Goal: Task Accomplishment & Management: Manage account settings

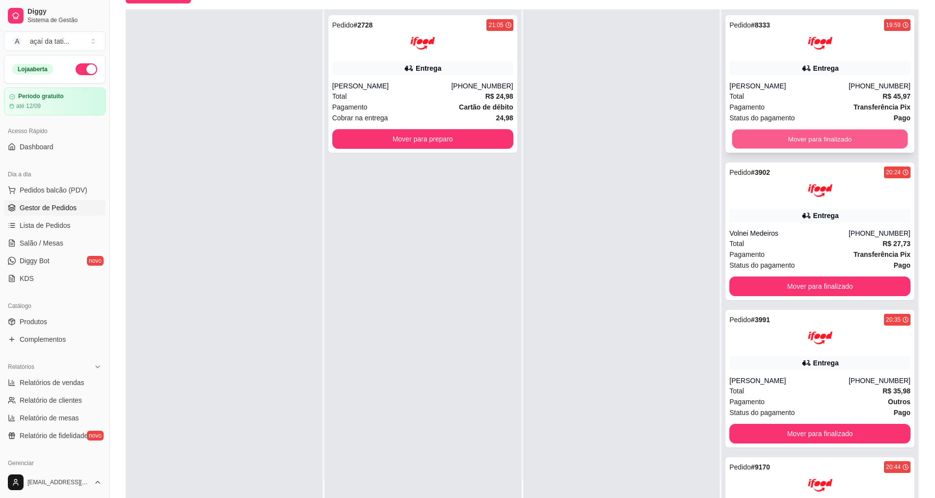
click at [778, 133] on button "Mover para finalizado" at bounding box center [820, 139] width 176 height 19
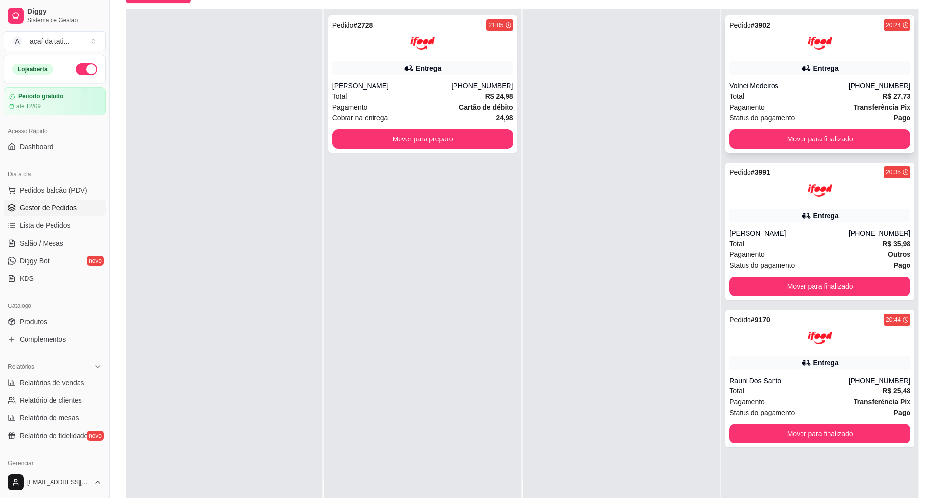
click at [783, 129] on div "Pedido # 3902 20:24 Entrega Volnei Medeiros [PHONE_NUMBER] Total R$ 27,73 Pagam…" at bounding box center [820, 83] width 189 height 137
click at [778, 99] on div "Total R$ 27,73" at bounding box center [819, 96] width 181 height 11
click at [789, 143] on button "Mover para finalizado" at bounding box center [820, 139] width 176 height 19
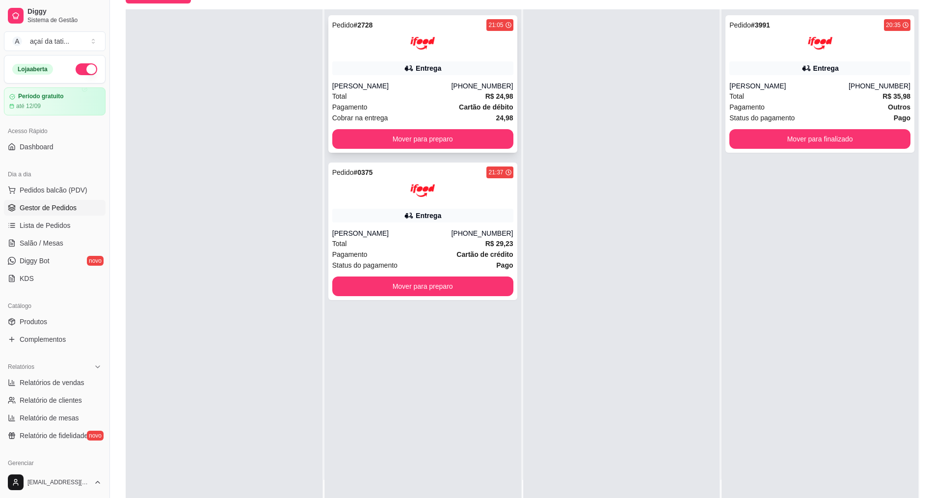
click at [413, 77] on div "Pedido # 2728 21:05 Entrega Kerolaine Claudino [PHONE_NUMBER] Total R$ 24,98 Pa…" at bounding box center [422, 83] width 189 height 137
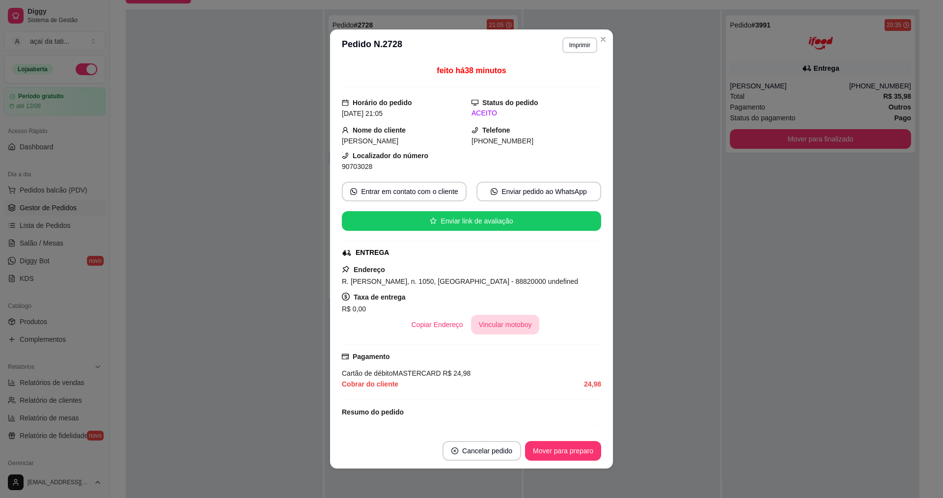
click at [519, 321] on button "Vincular motoboy" at bounding box center [505, 325] width 69 height 20
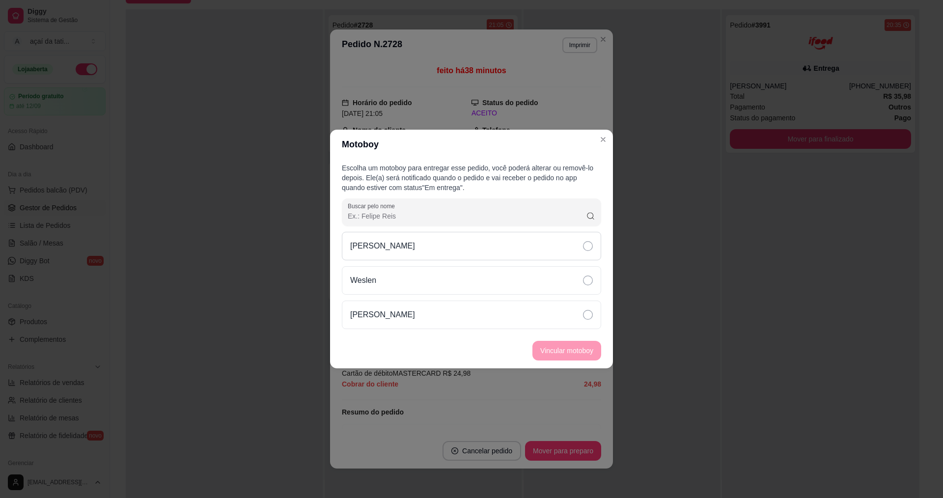
click at [578, 251] on div "[PERSON_NAME]" at bounding box center [471, 246] width 259 height 28
click at [575, 350] on button "Vincular motoboy" at bounding box center [566, 350] width 67 height 19
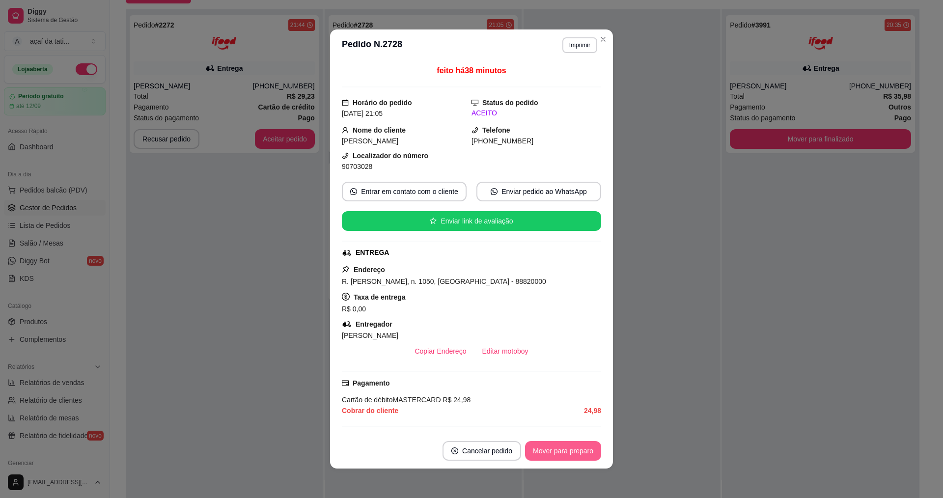
click at [591, 456] on button "Mover para preparo" at bounding box center [563, 451] width 76 height 20
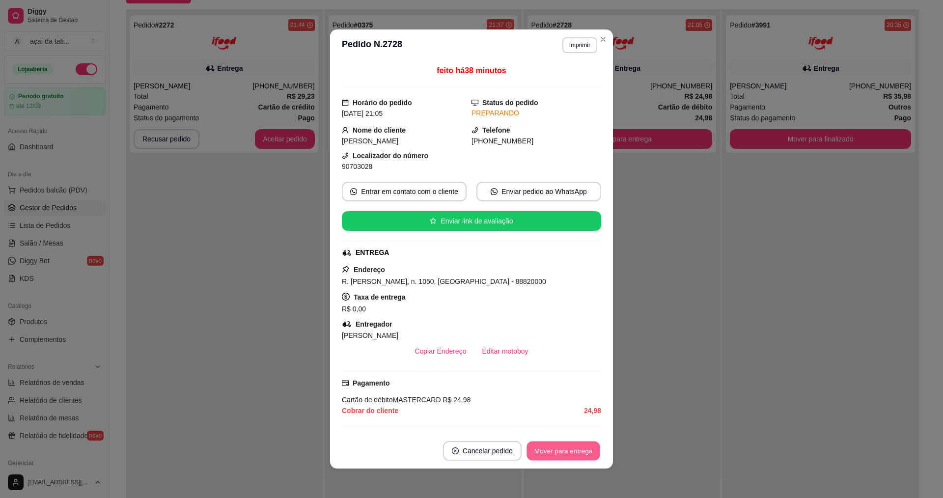
click at [586, 455] on button "Mover para entrega" at bounding box center [563, 450] width 74 height 19
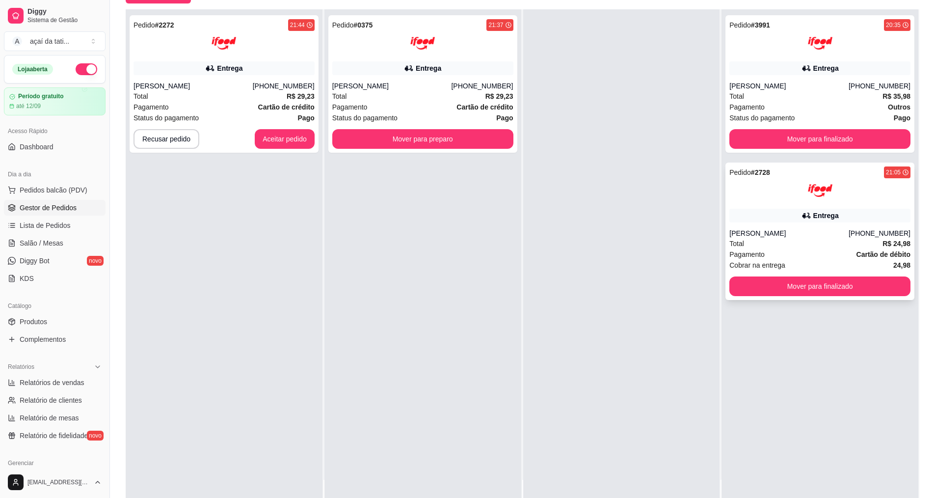
click at [775, 254] on div "Pagamento Cartão de débito" at bounding box center [819, 254] width 181 height 11
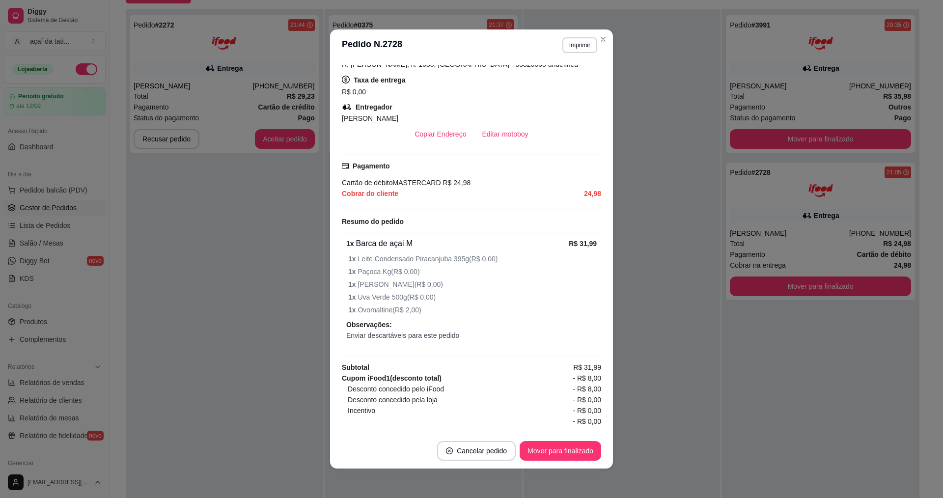
scroll to position [236, 0]
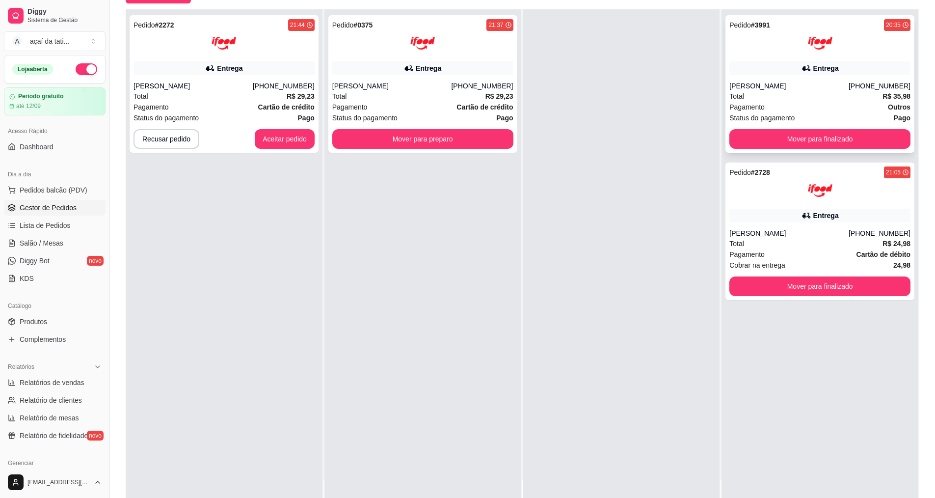
click at [746, 75] on div "Pedido # 3991 20:35 Entrega [PERSON_NAME] [PHONE_NUMBER] Total R$ 35,98 Pagamen…" at bounding box center [820, 83] width 189 height 137
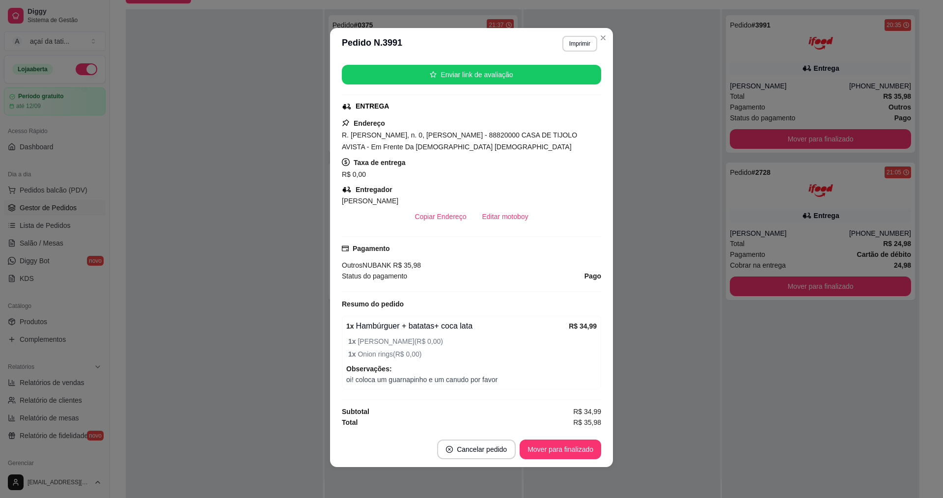
scroll to position [2, 0]
click at [573, 454] on button "Mover para finalizado" at bounding box center [560, 448] width 79 height 19
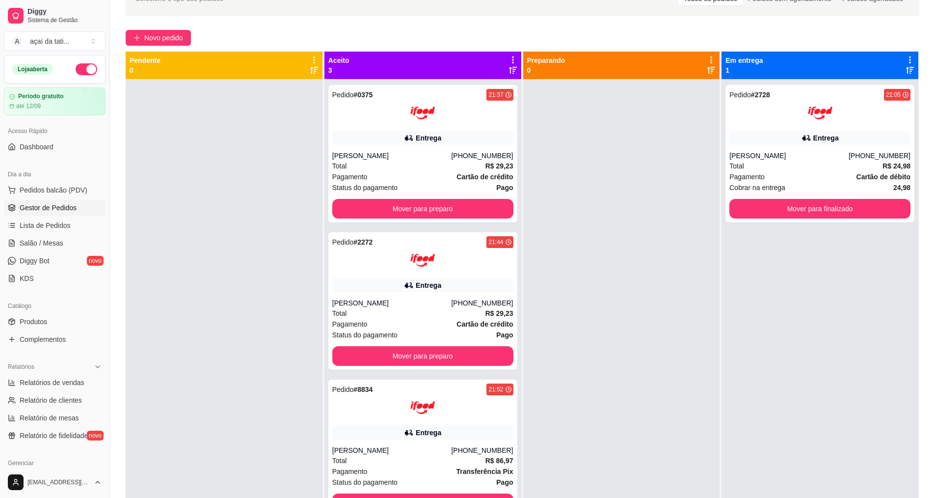
scroll to position [2, 0]
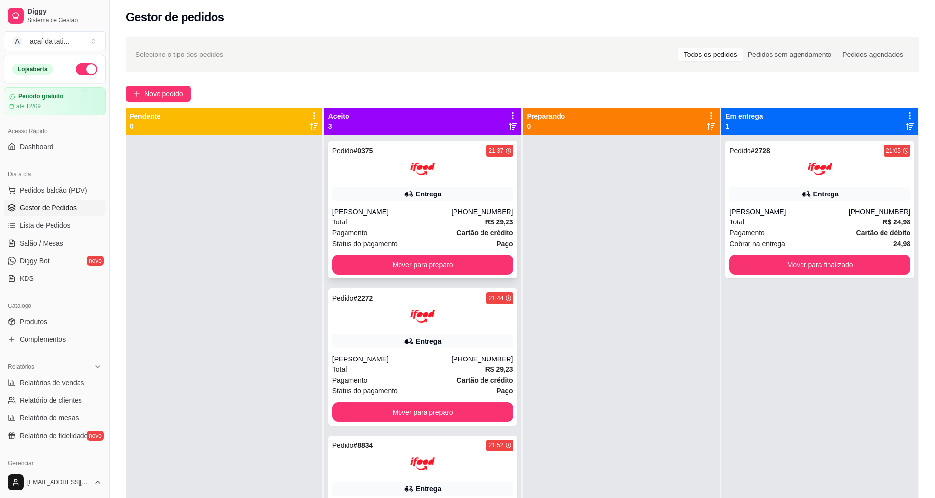
click at [429, 176] on img at bounding box center [422, 169] width 25 height 25
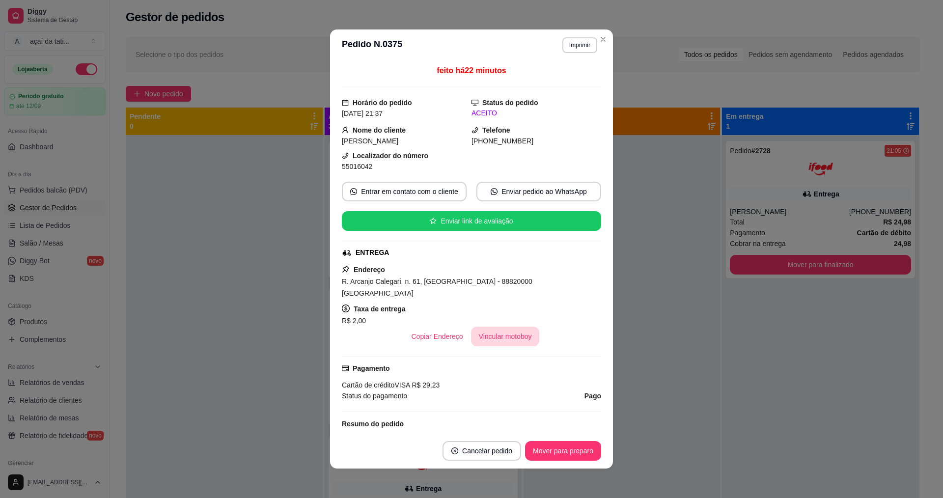
click at [512, 326] on button "Vincular motoboy" at bounding box center [505, 336] width 69 height 20
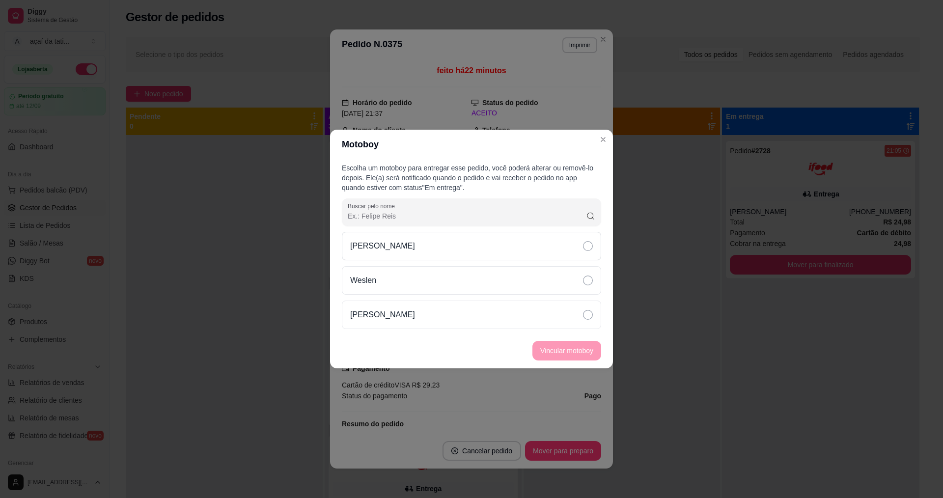
click at [559, 248] on div "[PERSON_NAME]" at bounding box center [471, 246] width 259 height 28
click at [578, 346] on button "Vincular motoboy" at bounding box center [566, 351] width 69 height 20
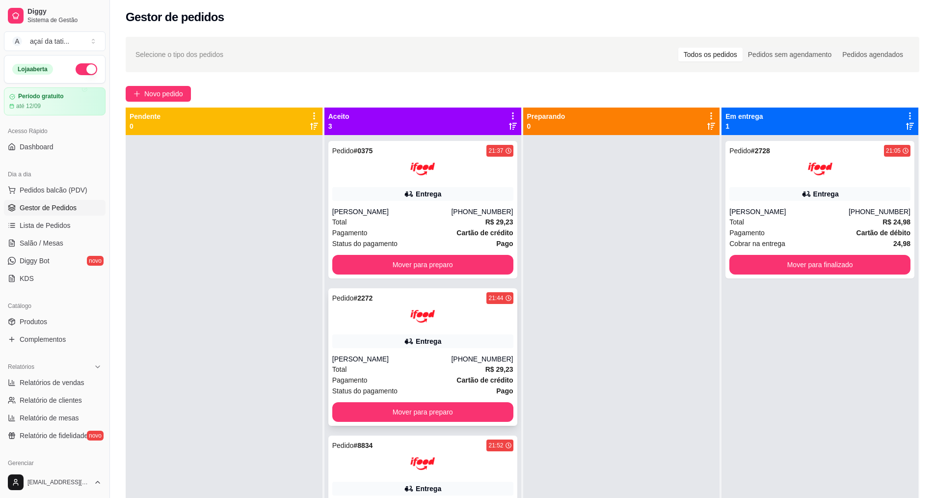
click at [434, 353] on div "Pedido # 2272 21:44 Entrega [PERSON_NAME] [PHONE_NUMBER] Total R$ 29,23 Pagamen…" at bounding box center [422, 356] width 189 height 137
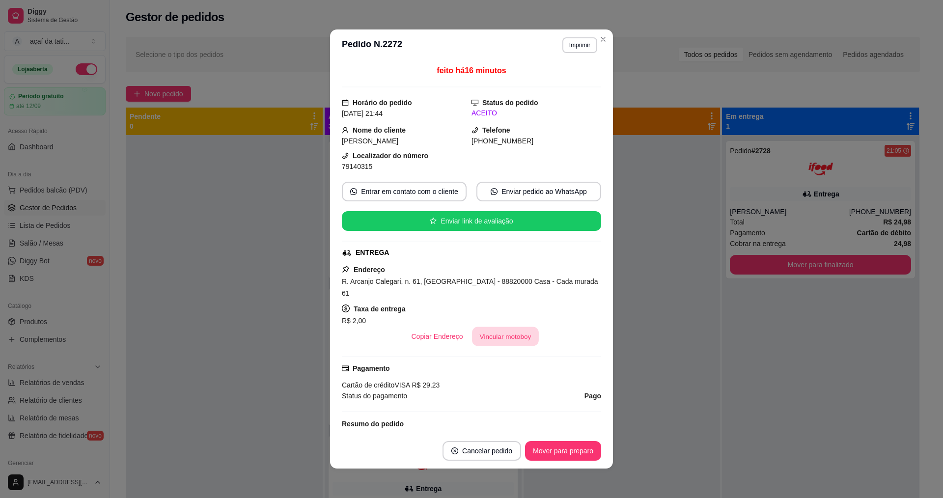
click at [479, 327] on button "Vincular motoboy" at bounding box center [505, 336] width 67 height 19
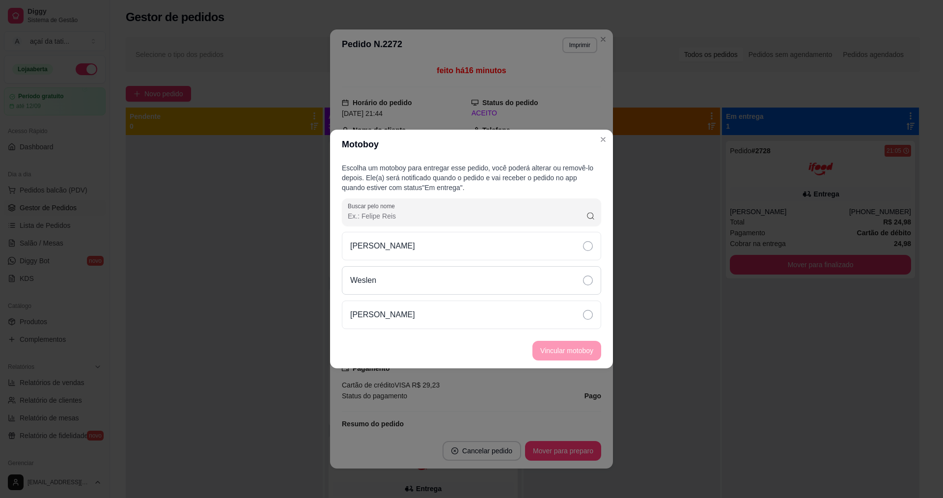
drag, startPoint x: 565, startPoint y: 239, endPoint x: 572, endPoint y: 269, distance: 30.8
click at [567, 246] on div "[PERSON_NAME]" at bounding box center [471, 246] width 259 height 28
click at [583, 355] on button "Vincular motoboy" at bounding box center [566, 350] width 67 height 19
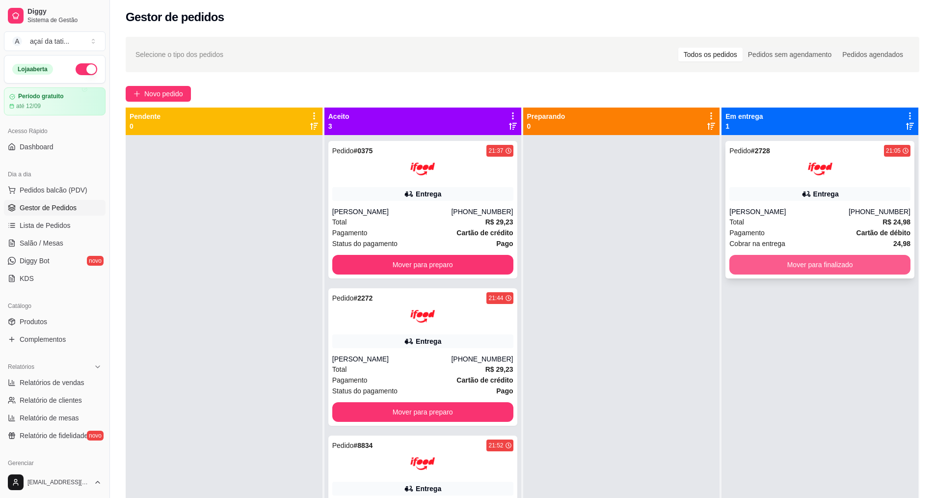
click at [805, 262] on button "Mover para finalizado" at bounding box center [819, 265] width 181 height 20
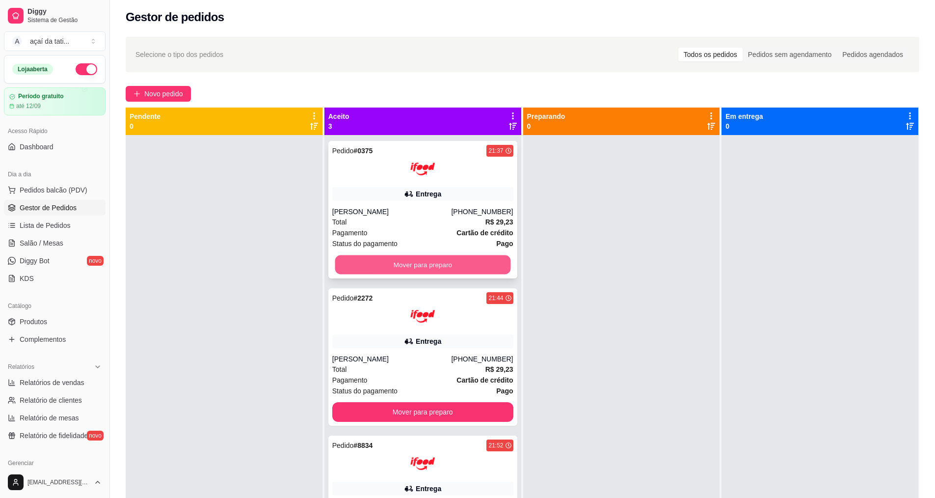
click at [471, 255] on button "Mover para preparo" at bounding box center [423, 264] width 176 height 19
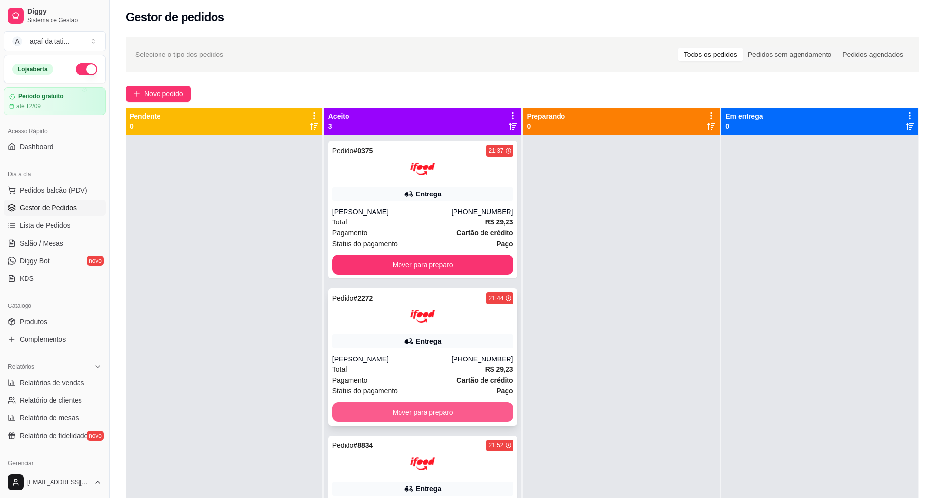
click at [475, 410] on button "Mover para preparo" at bounding box center [422, 412] width 181 height 20
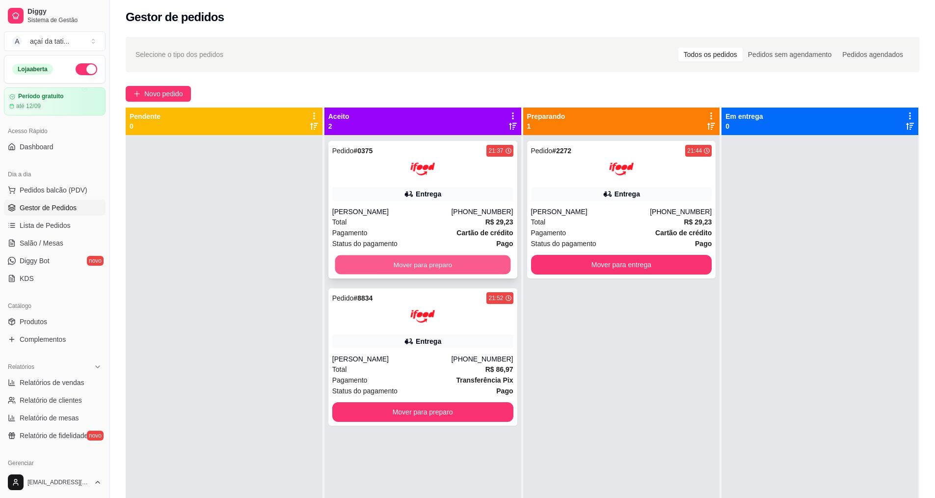
click at [458, 266] on button "Mover para preparo" at bounding box center [423, 264] width 176 height 19
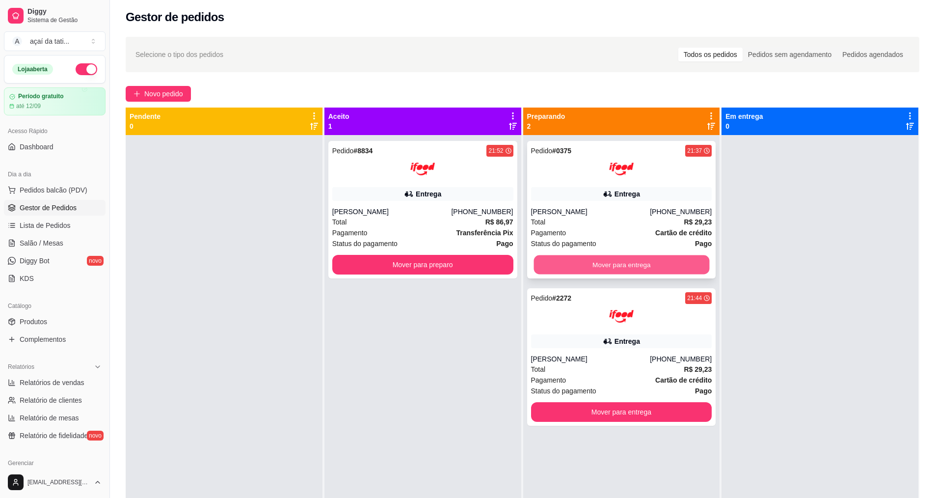
click at [568, 265] on button "Mover para entrega" at bounding box center [622, 264] width 176 height 19
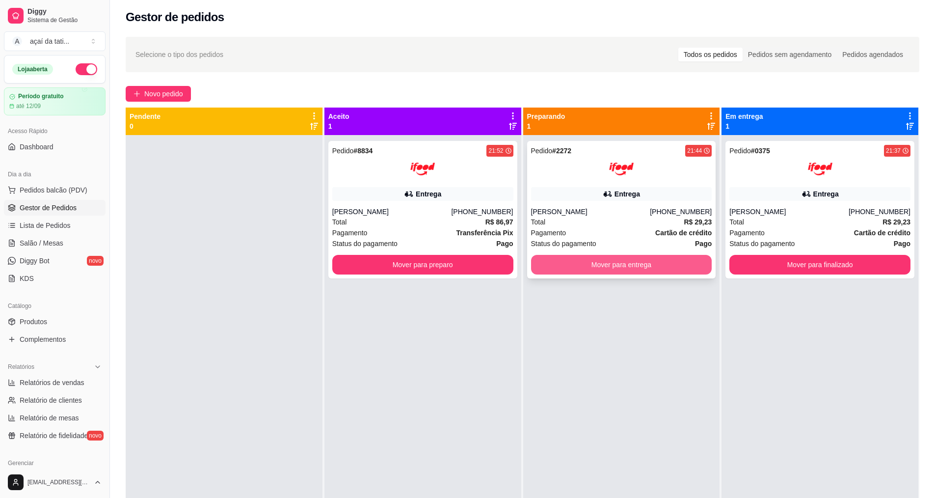
click at [574, 267] on button "Mover para entrega" at bounding box center [621, 265] width 181 height 20
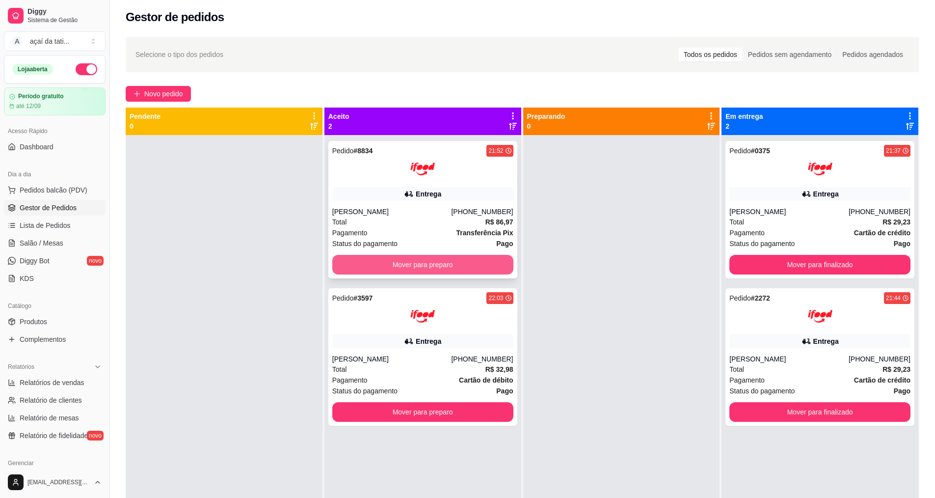
click at [391, 268] on button "Mover para preparo" at bounding box center [422, 265] width 181 height 20
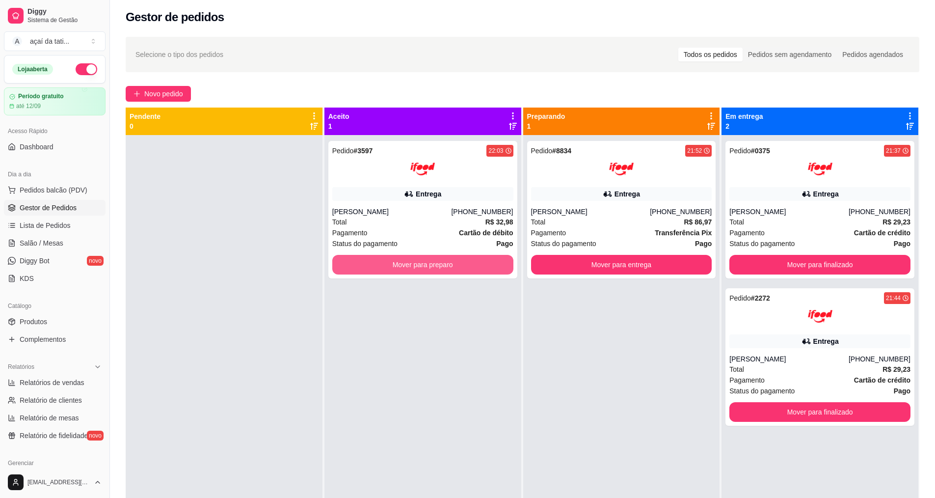
click at [391, 268] on button "Mover para preparo" at bounding box center [422, 265] width 181 height 20
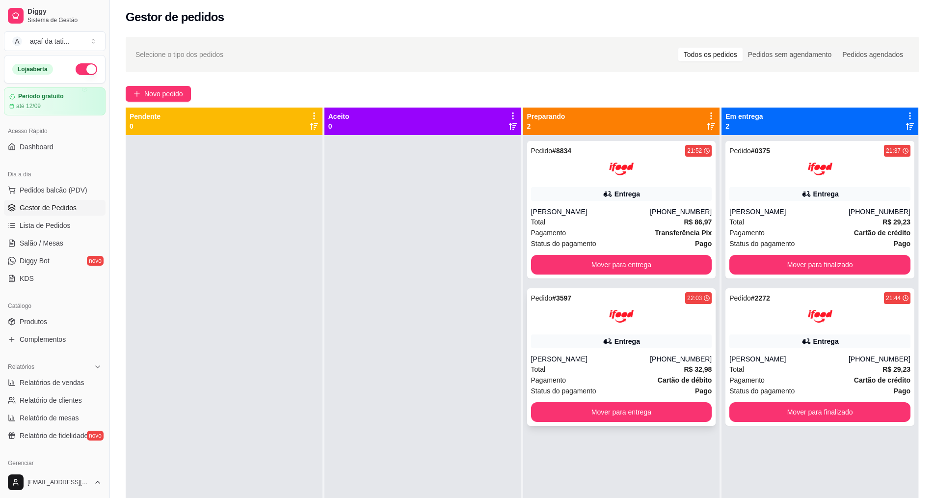
click at [575, 341] on div "Entrega" at bounding box center [621, 341] width 181 height 14
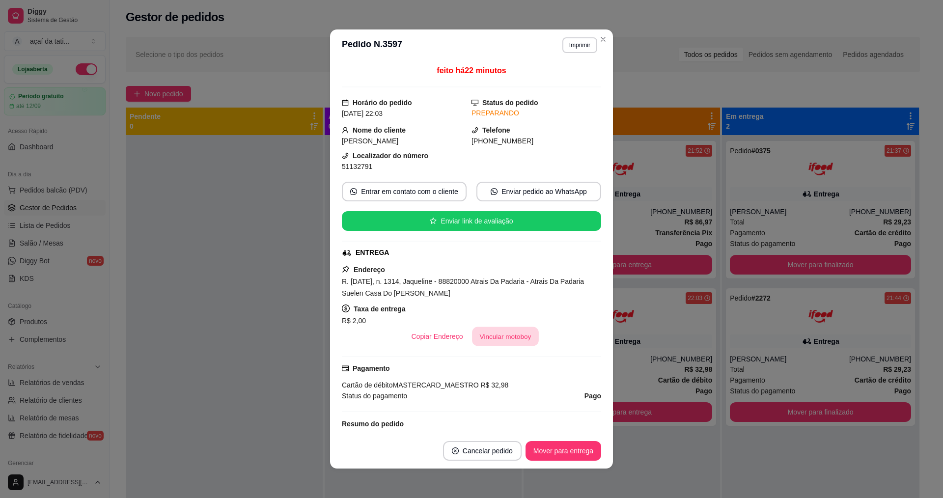
click at [516, 334] on button "Vincular motoboy" at bounding box center [505, 336] width 67 height 19
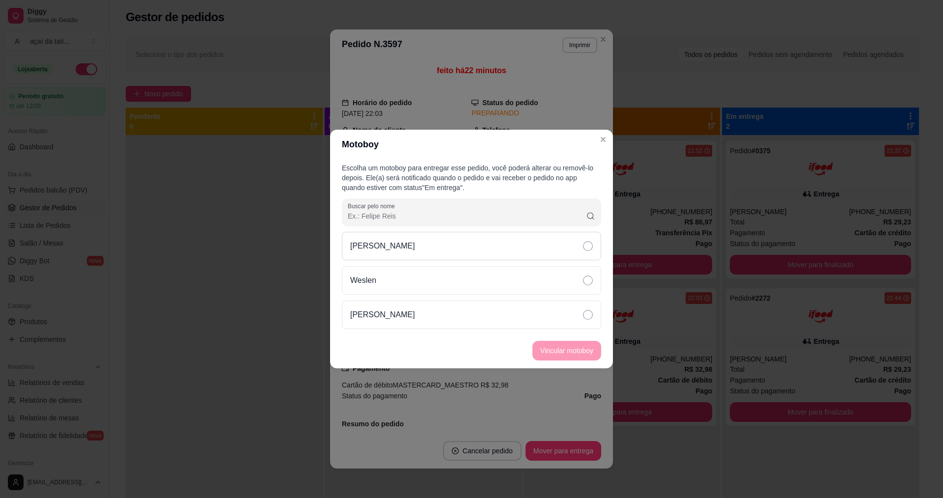
click at [474, 242] on div "[PERSON_NAME]" at bounding box center [471, 246] width 259 height 28
click at [558, 346] on button "Vincular motoboy" at bounding box center [566, 351] width 69 height 20
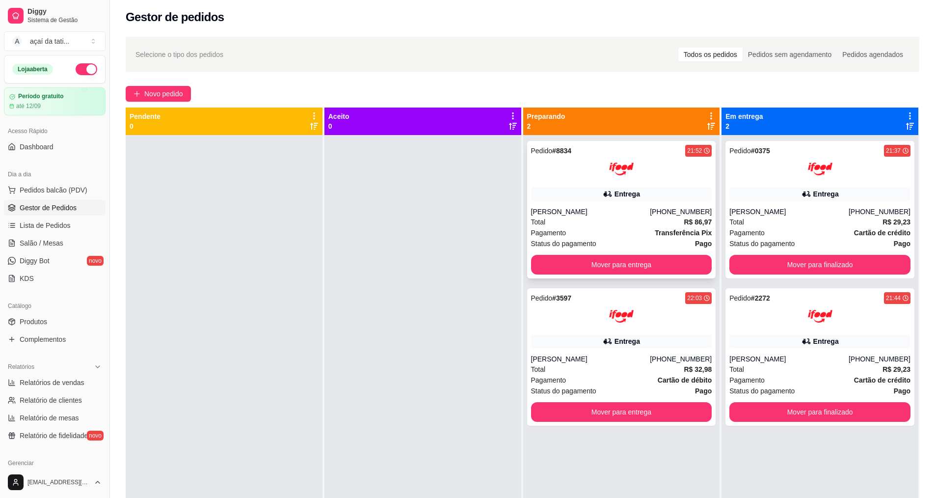
click at [605, 227] on div "Pagamento Transferência Pix" at bounding box center [621, 232] width 181 height 11
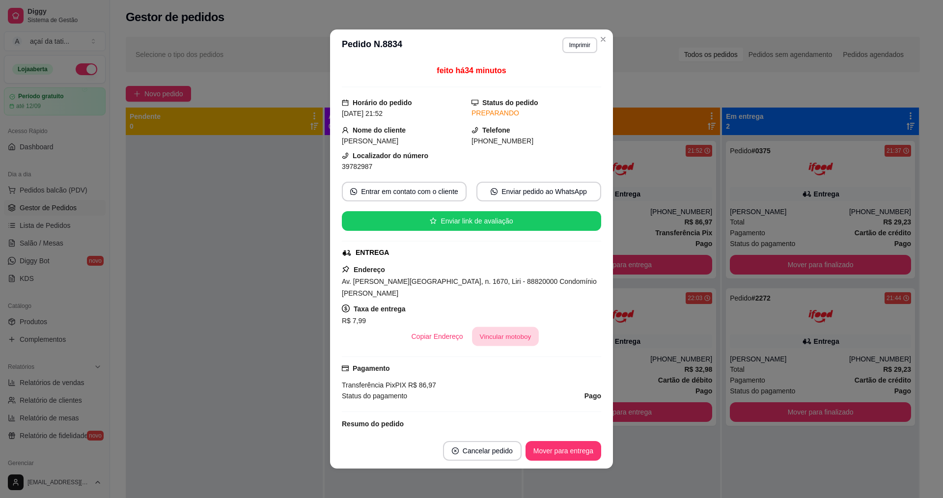
click at [516, 327] on button "Vincular motoboy" at bounding box center [505, 336] width 67 height 19
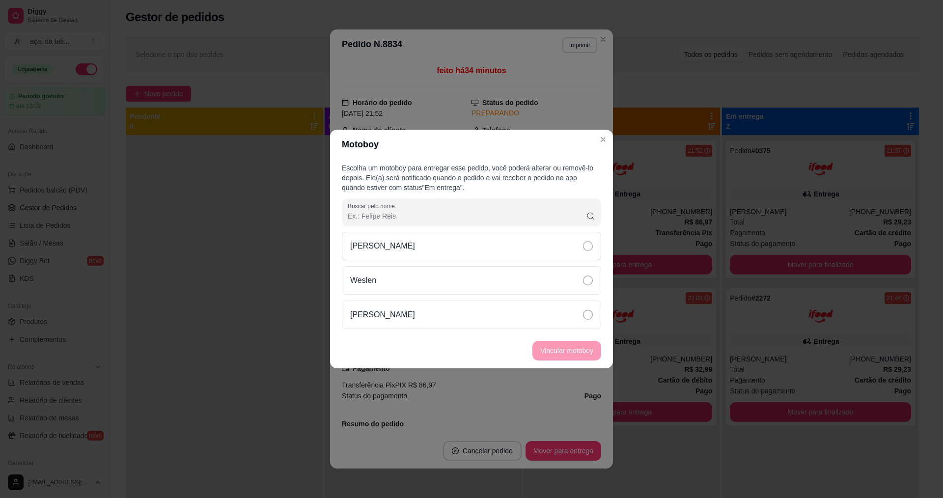
click at [493, 247] on div "[PERSON_NAME]" at bounding box center [471, 246] width 259 height 28
click at [559, 351] on button "Vincular motoboy" at bounding box center [566, 351] width 69 height 20
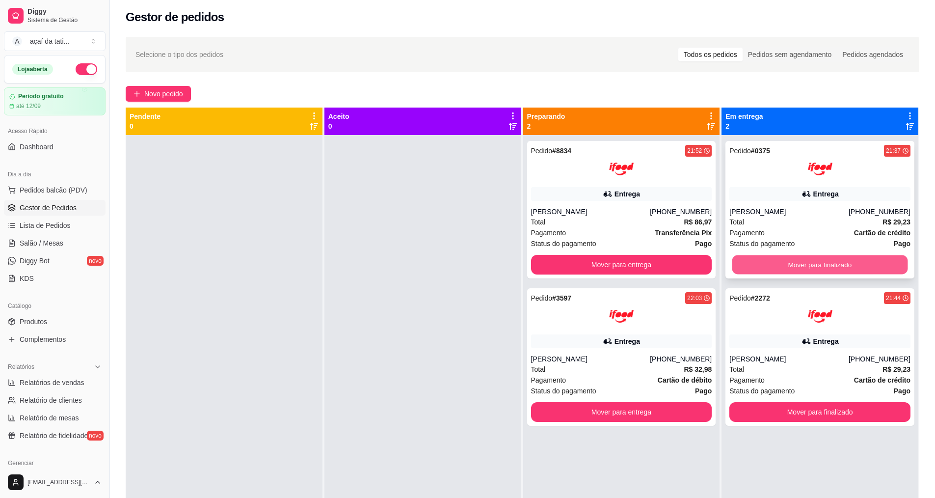
click at [785, 268] on button "Mover para finalizado" at bounding box center [820, 264] width 176 height 19
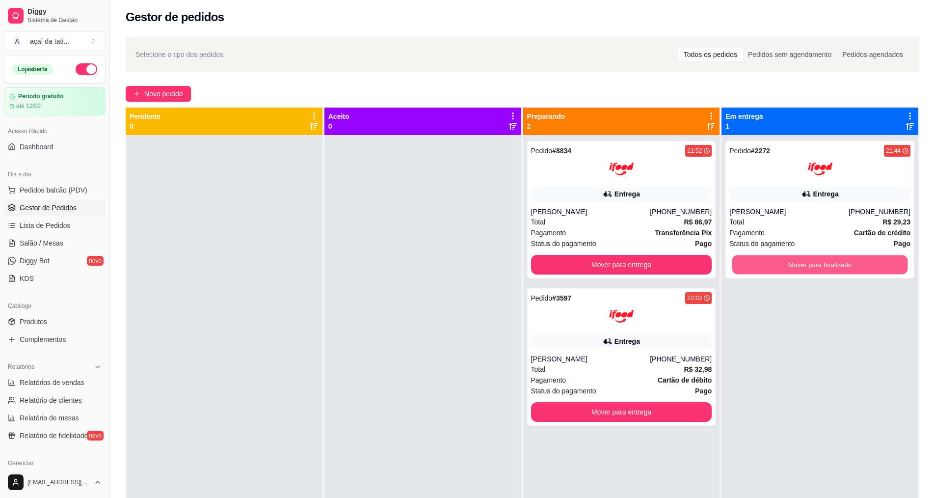
click at [785, 268] on button "Mover para finalizado" at bounding box center [820, 264] width 176 height 19
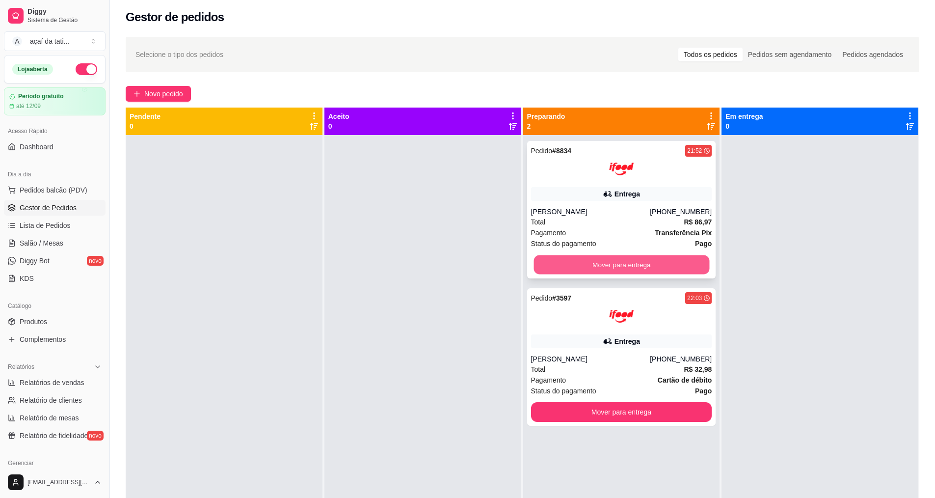
click at [651, 271] on button "Mover para entrega" at bounding box center [622, 264] width 176 height 19
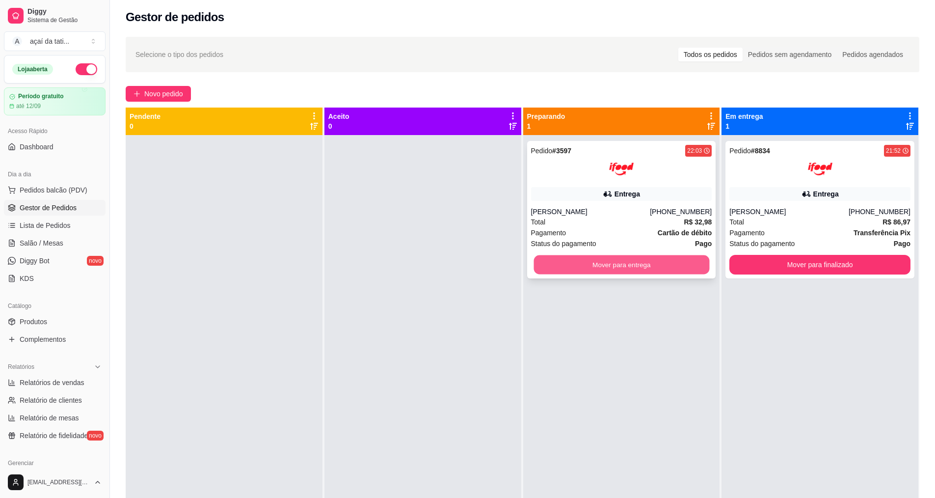
click at [655, 269] on button "Mover para entrega" at bounding box center [622, 264] width 176 height 19
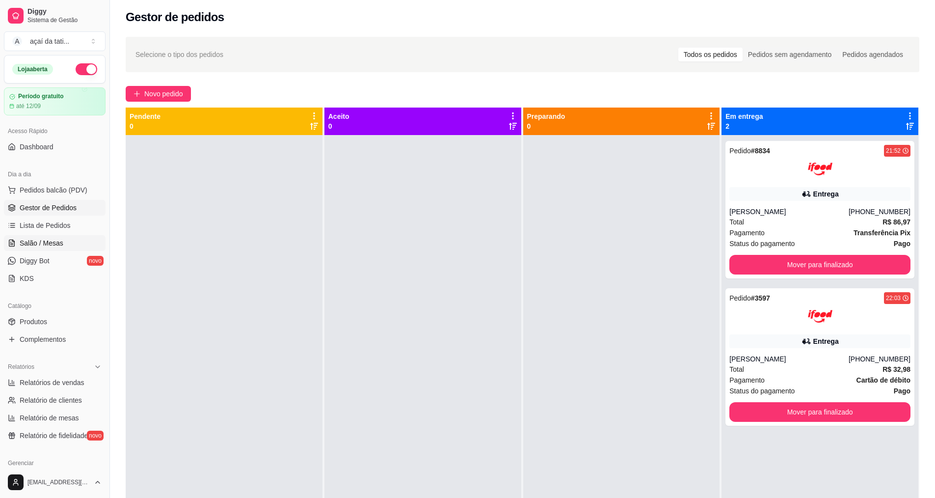
click at [57, 235] on link "Salão / Mesas" at bounding box center [55, 243] width 102 height 16
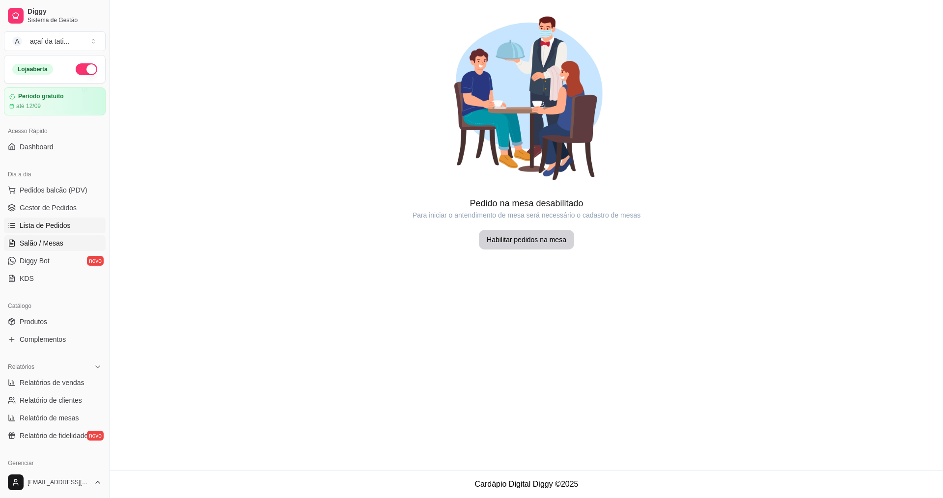
click at [59, 227] on span "Lista de Pedidos" at bounding box center [45, 225] width 51 height 10
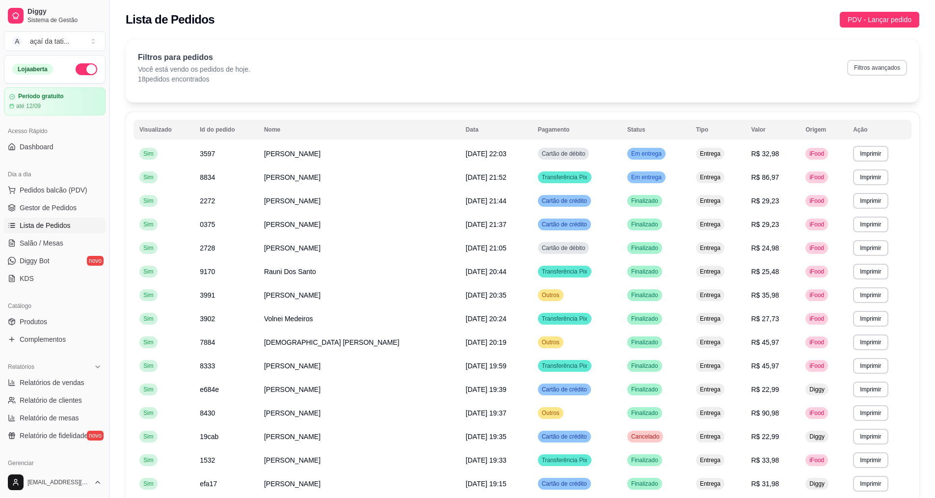
click at [892, 69] on button "Filtros avançados" at bounding box center [877, 68] width 60 height 16
select select "0"
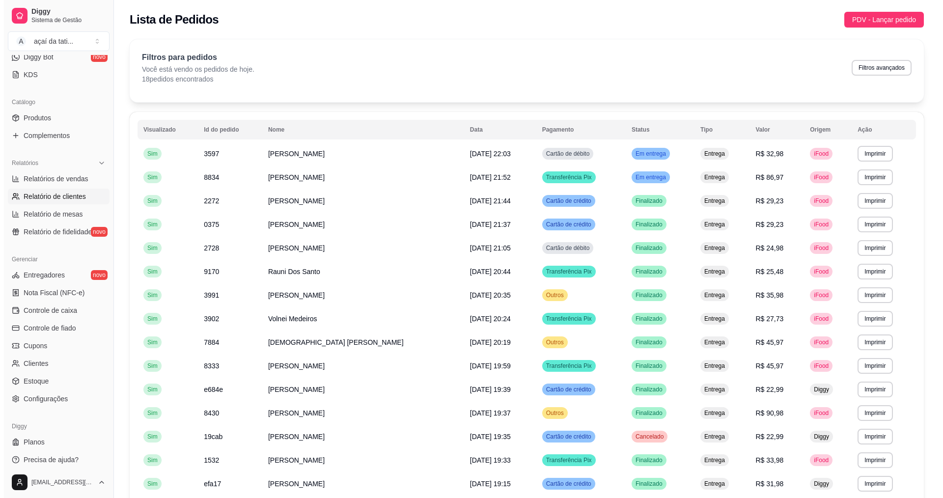
scroll to position [209, 0]
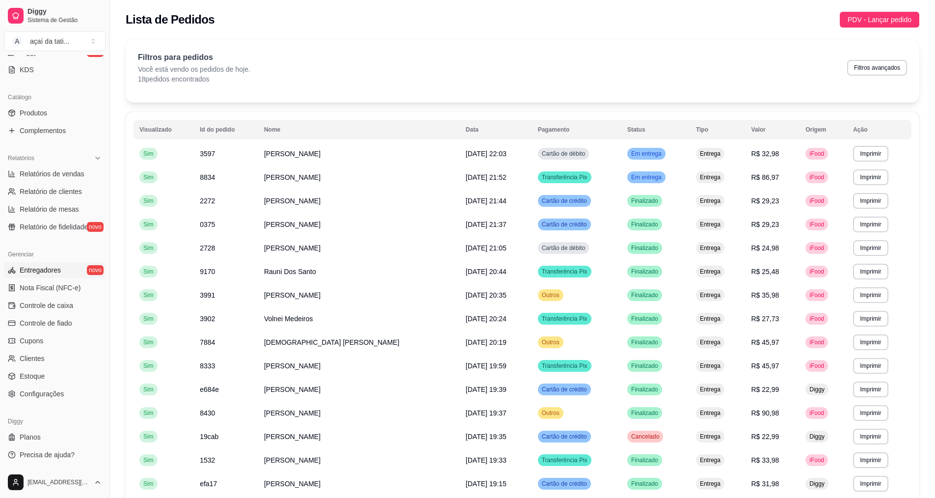
click at [62, 265] on link "Entregadores novo" at bounding box center [55, 270] width 102 height 16
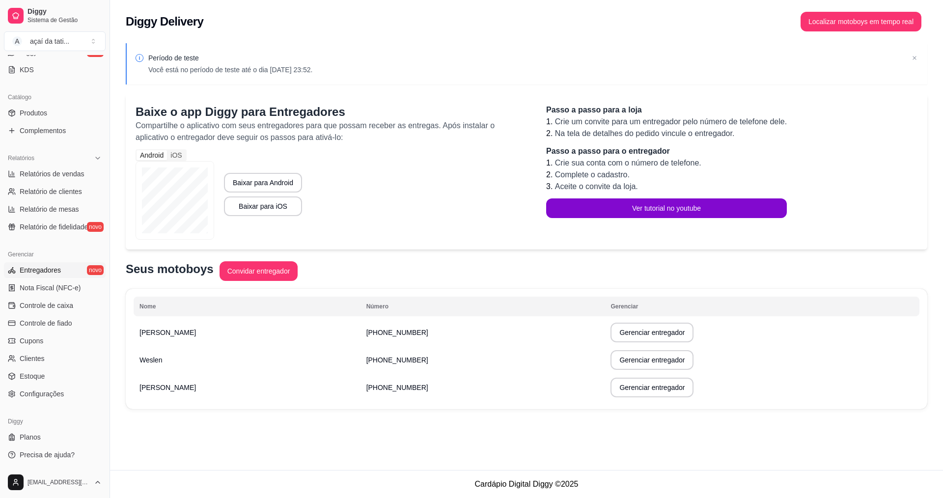
click at [275, 336] on p "[PERSON_NAME]" at bounding box center [246, 332] width 215 height 10
click at [612, 335] on button "Gerenciar entregador" at bounding box center [652, 332] width 81 height 19
select select "30"
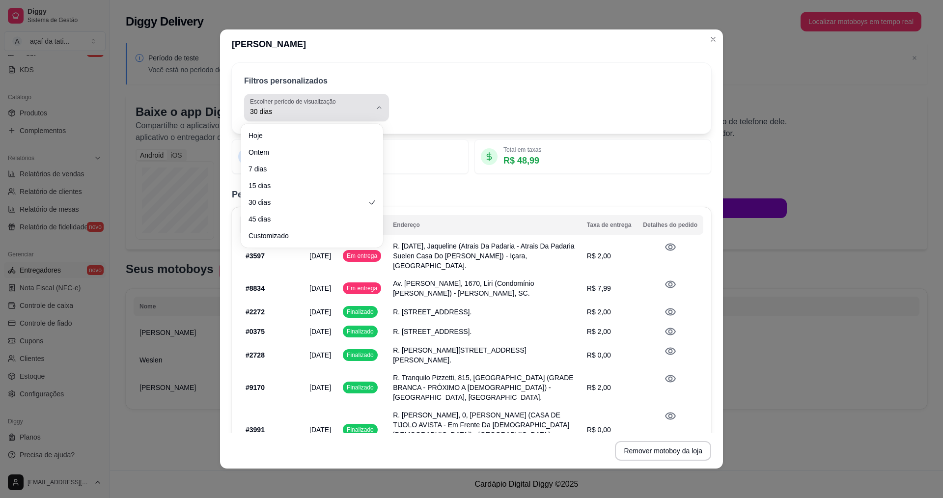
click at [356, 106] on div "30 dias" at bounding box center [310, 108] width 121 height 20
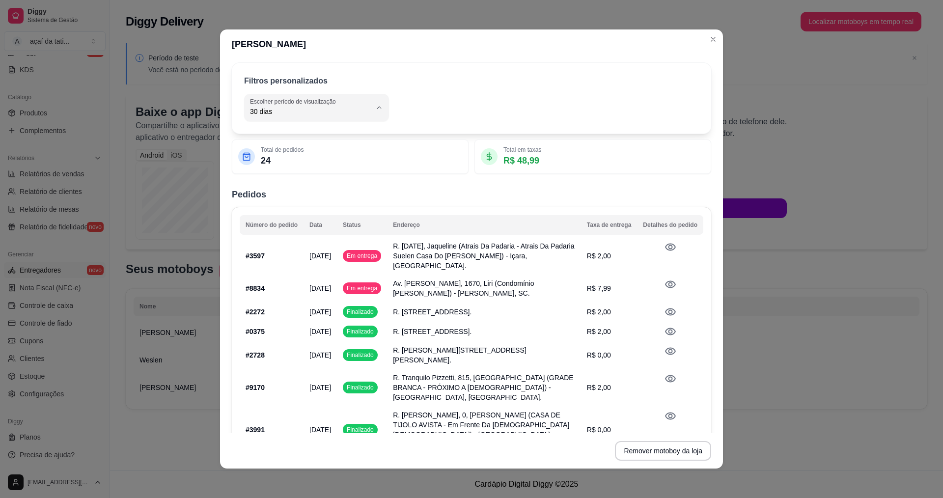
click at [341, 132] on span "Hoje" at bounding box center [307, 134] width 112 height 9
type input "0"
select select "0"
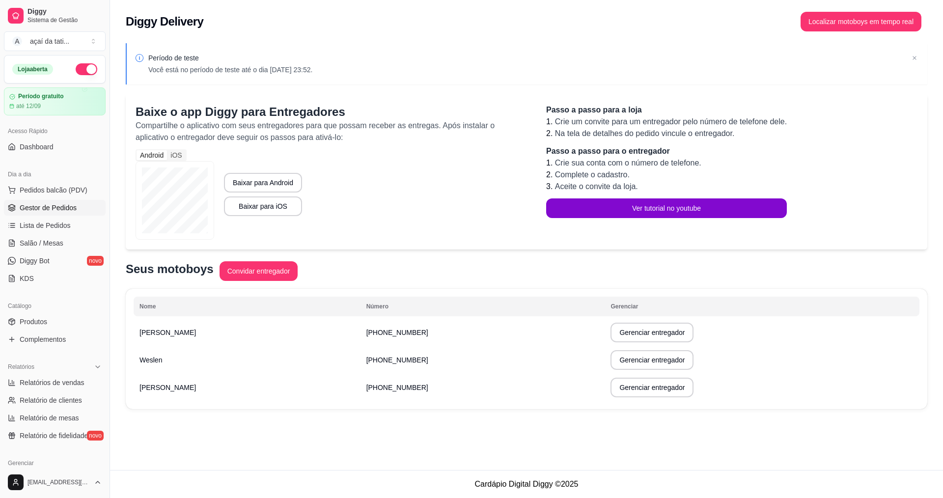
click at [58, 209] on span "Gestor de Pedidos" at bounding box center [48, 208] width 57 height 10
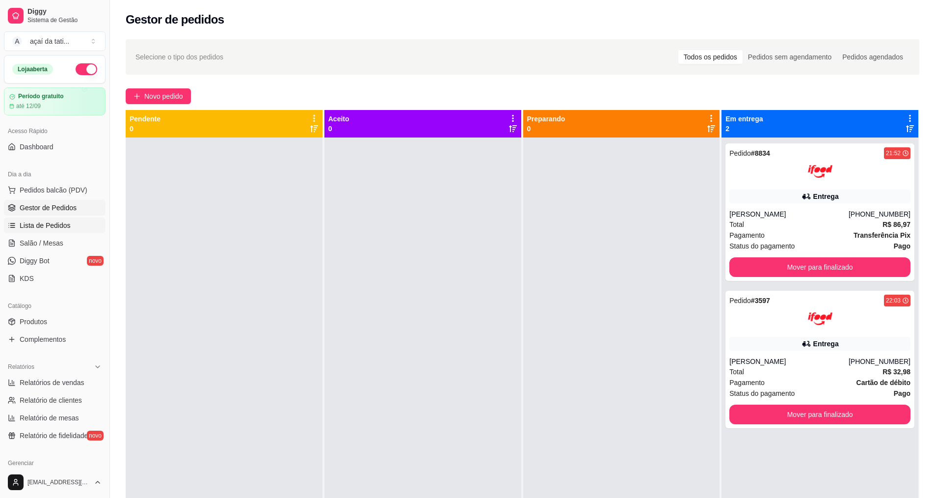
click at [77, 228] on link "Lista de Pedidos" at bounding box center [55, 225] width 102 height 16
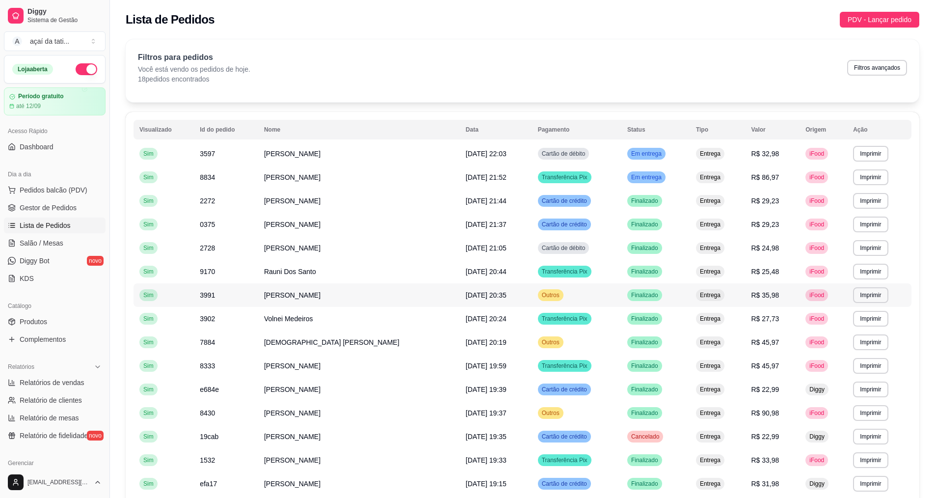
click at [540, 296] on span "Outros" at bounding box center [551, 295] width 22 height 8
click at [540, 344] on span "Outros" at bounding box center [551, 342] width 22 height 8
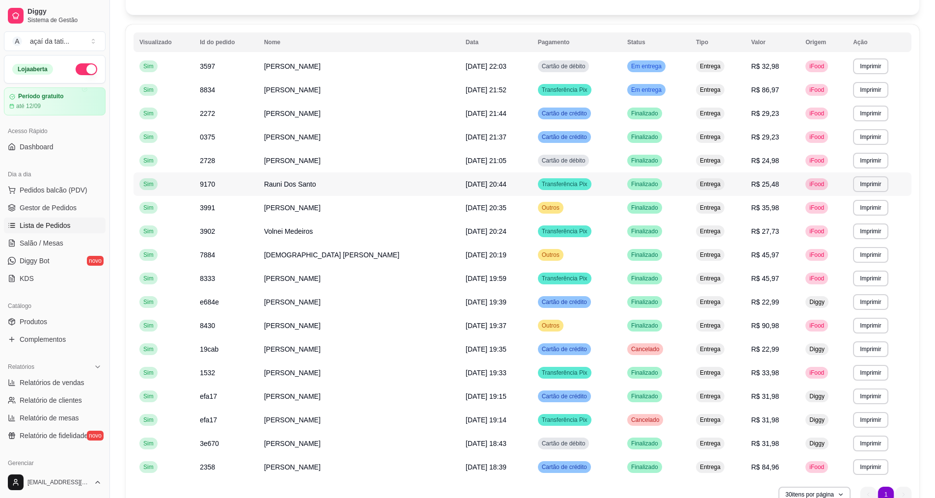
scroll to position [98, 0]
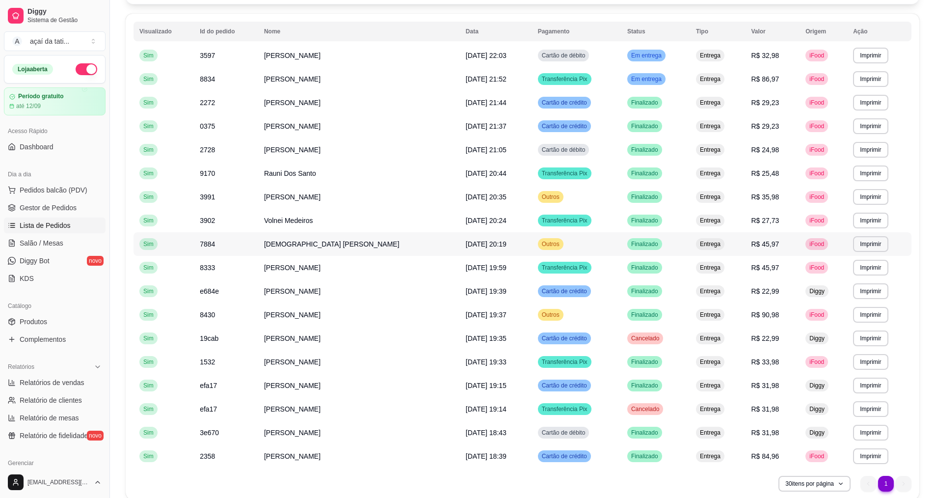
click at [540, 243] on span "Outros" at bounding box center [551, 244] width 22 height 8
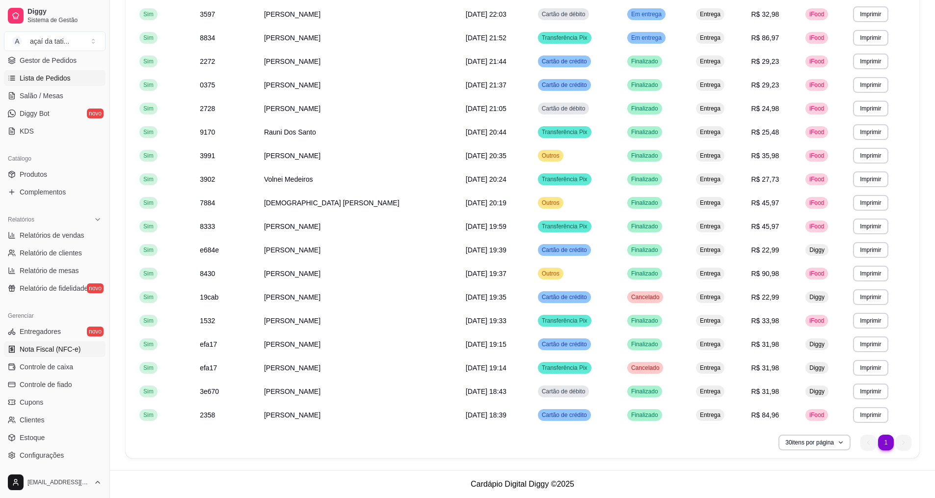
scroll to position [196, 0]
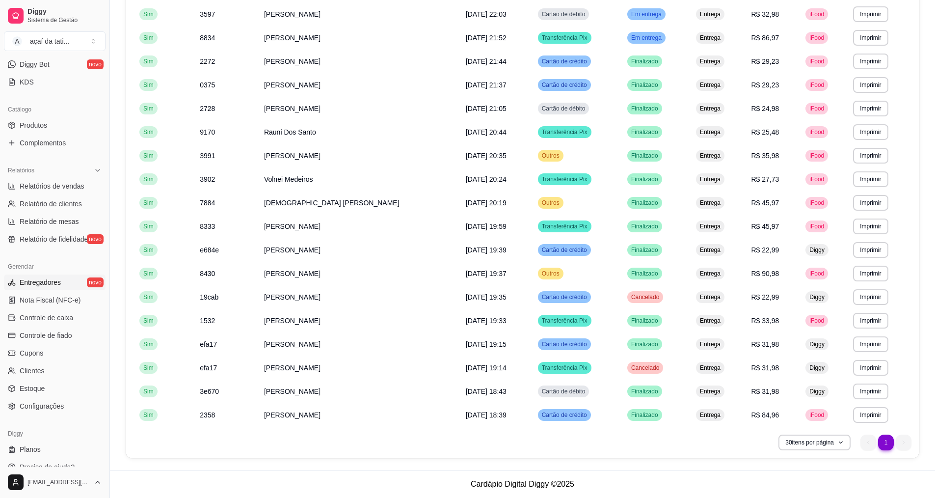
click at [44, 289] on link "Entregadores novo" at bounding box center [55, 282] width 102 height 16
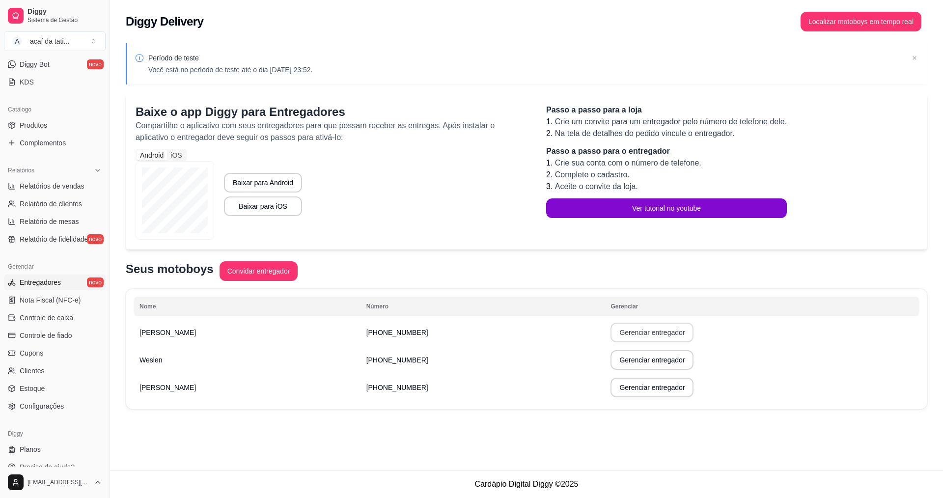
click at [610, 333] on button "Gerenciar entregador" at bounding box center [651, 333] width 83 height 20
select select "30"
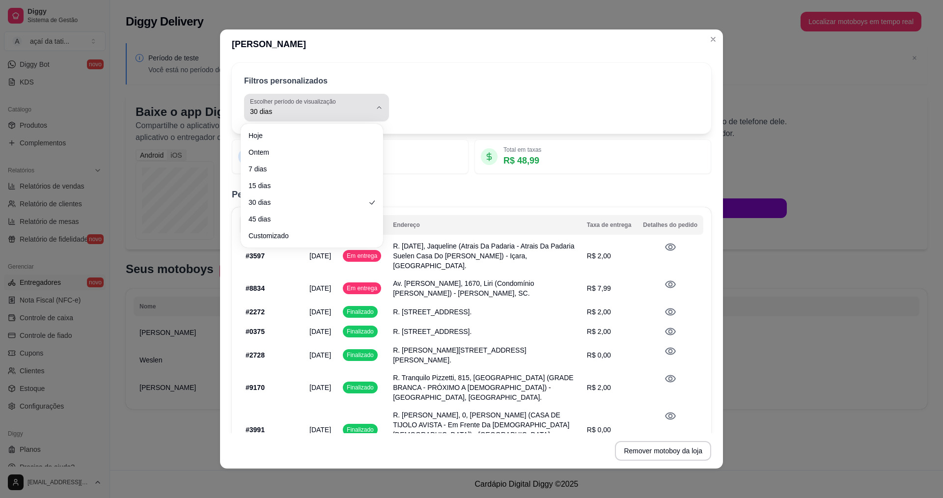
click at [319, 102] on label "Escolher período de visualização" at bounding box center [294, 101] width 89 height 8
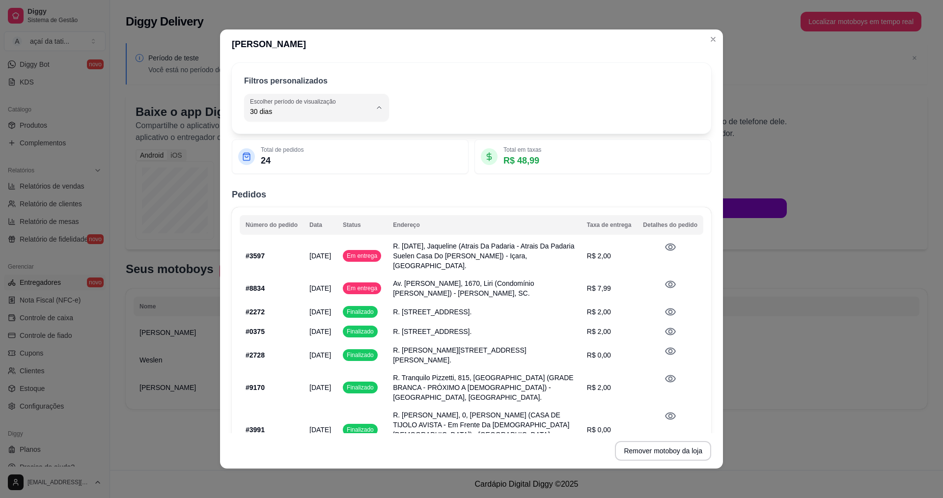
click at [340, 138] on span "Hoje" at bounding box center [307, 134] width 112 height 9
type input "0"
select select "0"
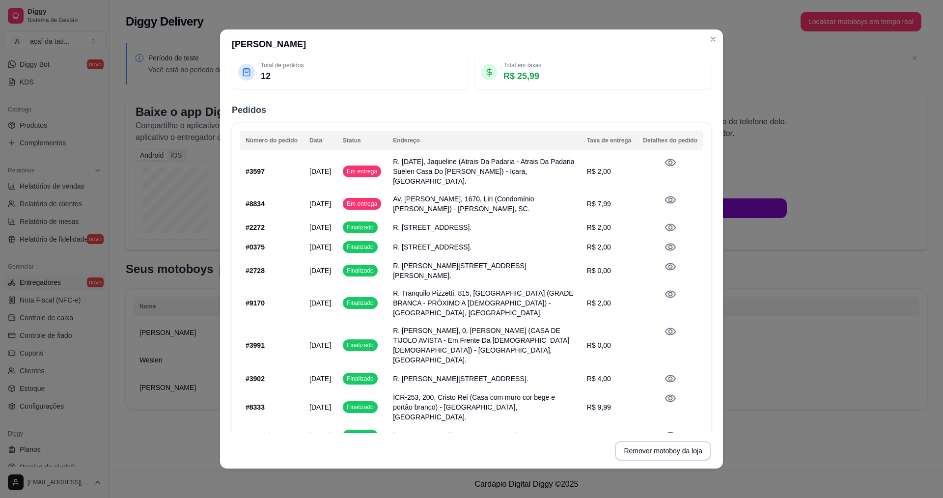
scroll to position [118, 0]
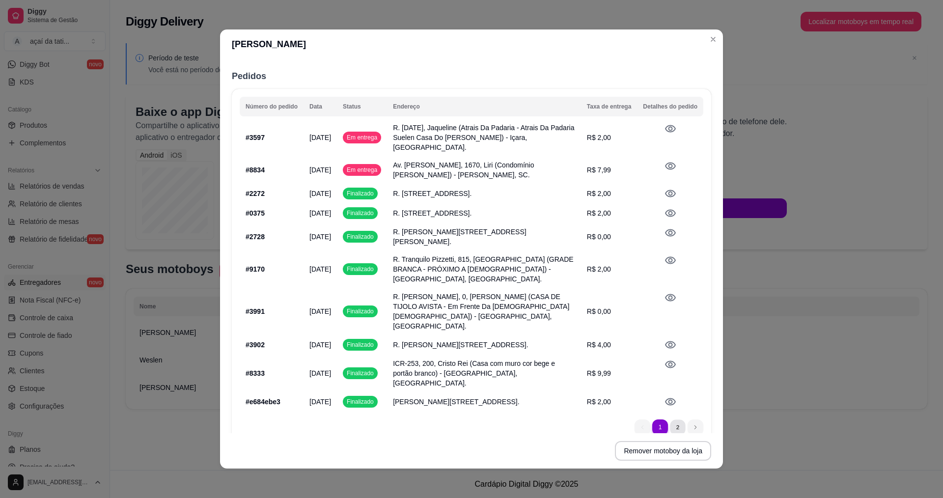
click at [670, 419] on li "2" at bounding box center [677, 426] width 15 height 15
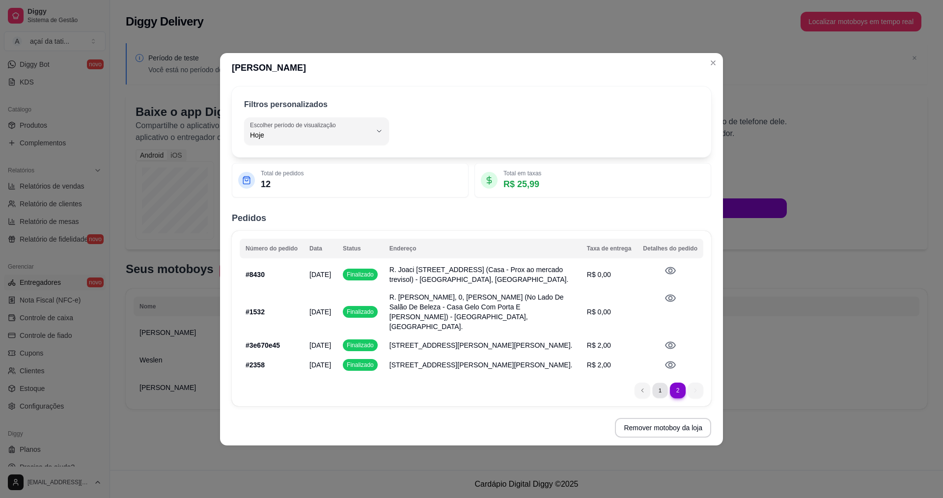
click at [658, 393] on li "1" at bounding box center [659, 389] width 15 height 15
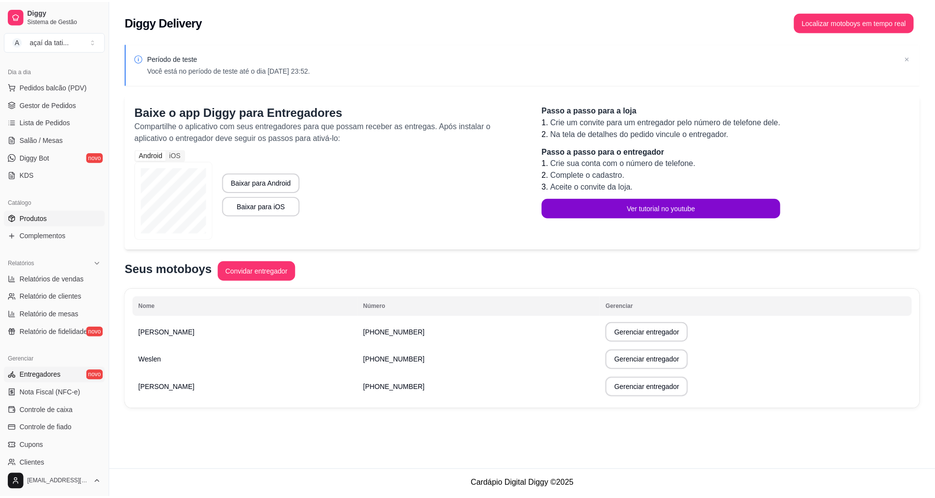
scroll to position [98, 0]
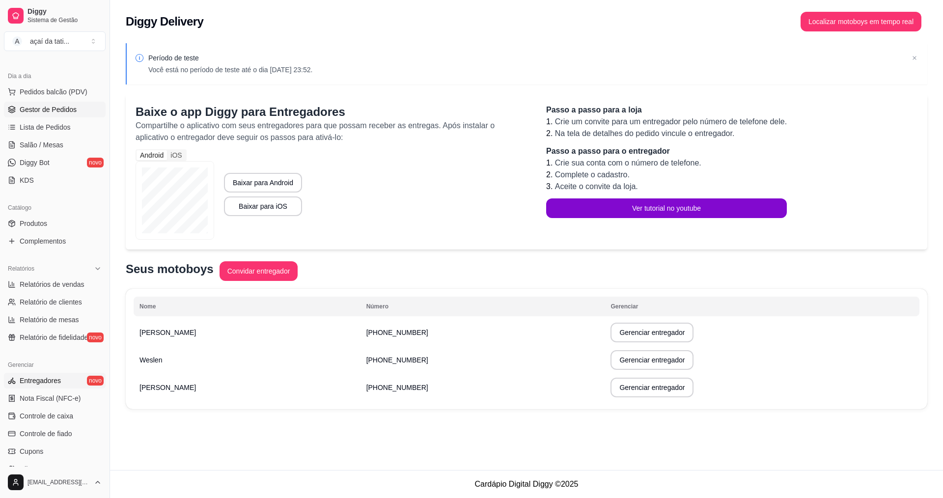
click at [76, 113] on link "Gestor de Pedidos" at bounding box center [55, 110] width 102 height 16
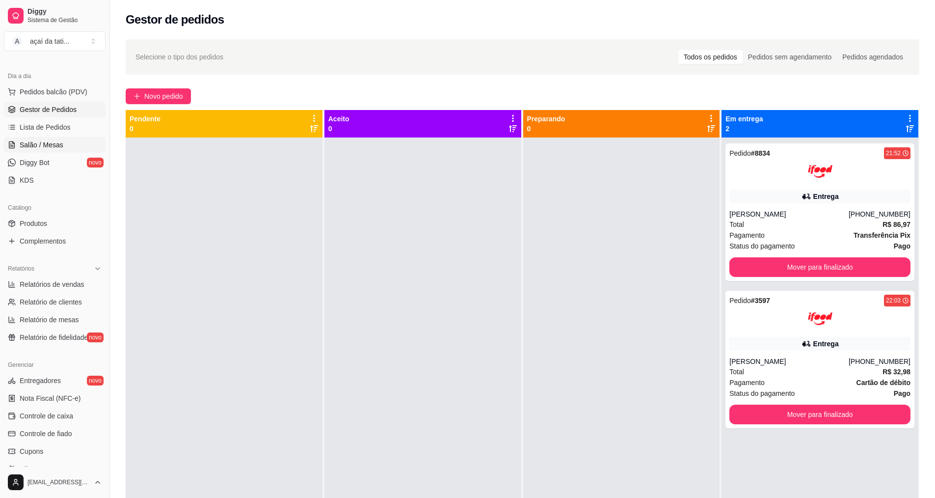
click at [46, 148] on span "Salão / Mesas" at bounding box center [42, 145] width 44 height 10
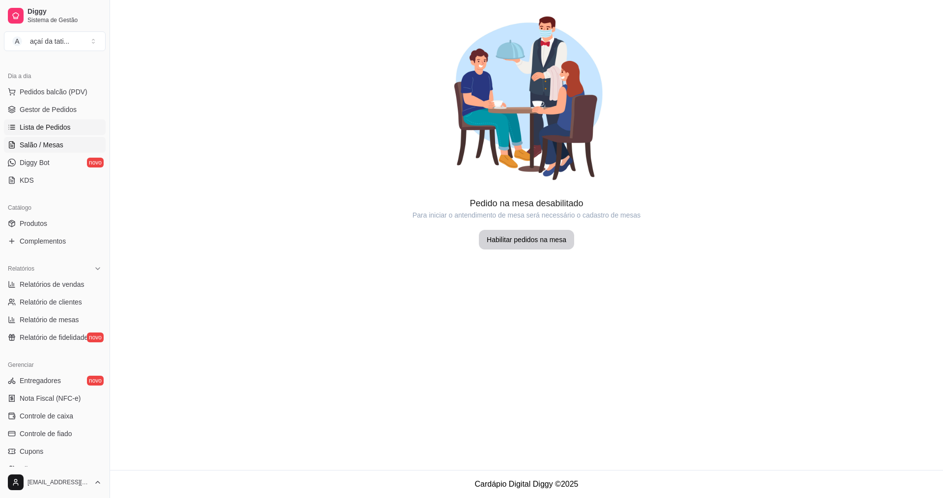
click at [44, 123] on span "Lista de Pedidos" at bounding box center [45, 127] width 51 height 10
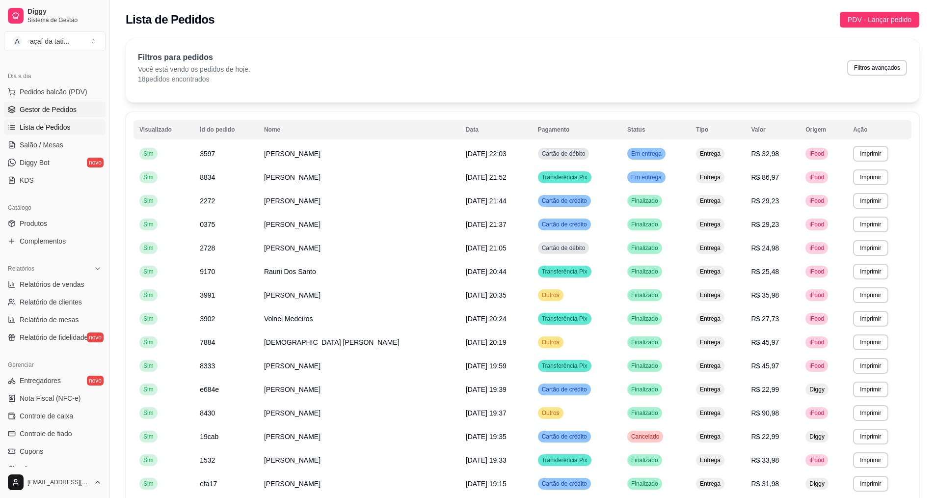
click at [64, 108] on span "Gestor de Pedidos" at bounding box center [48, 110] width 57 height 10
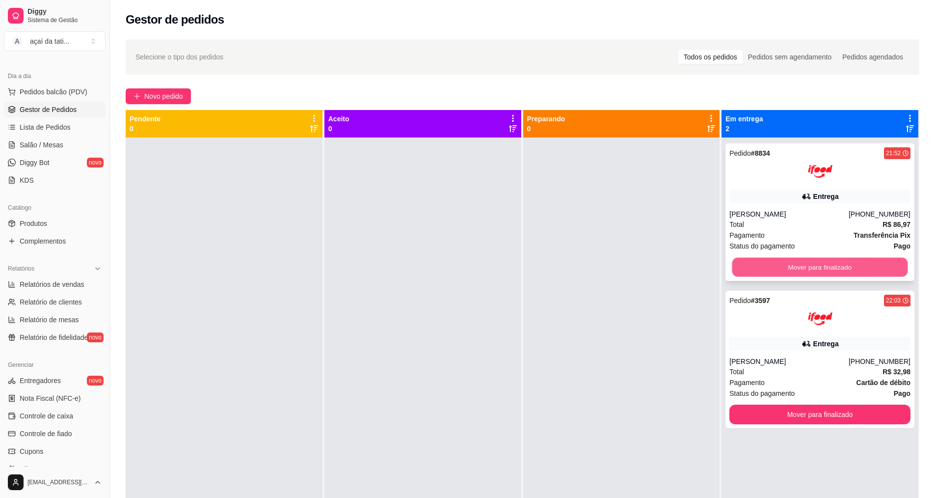
click at [827, 265] on button "Mover para finalizado" at bounding box center [820, 267] width 176 height 19
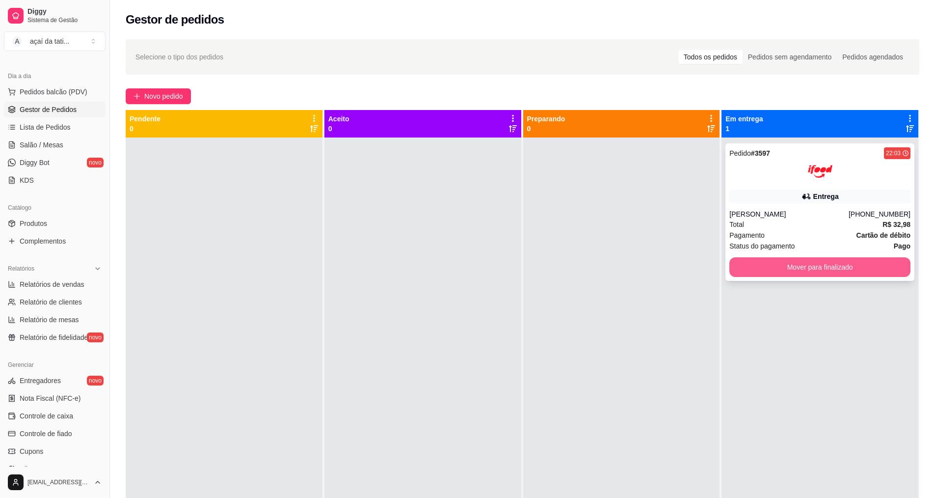
click at [838, 270] on button "Mover para finalizado" at bounding box center [819, 267] width 181 height 20
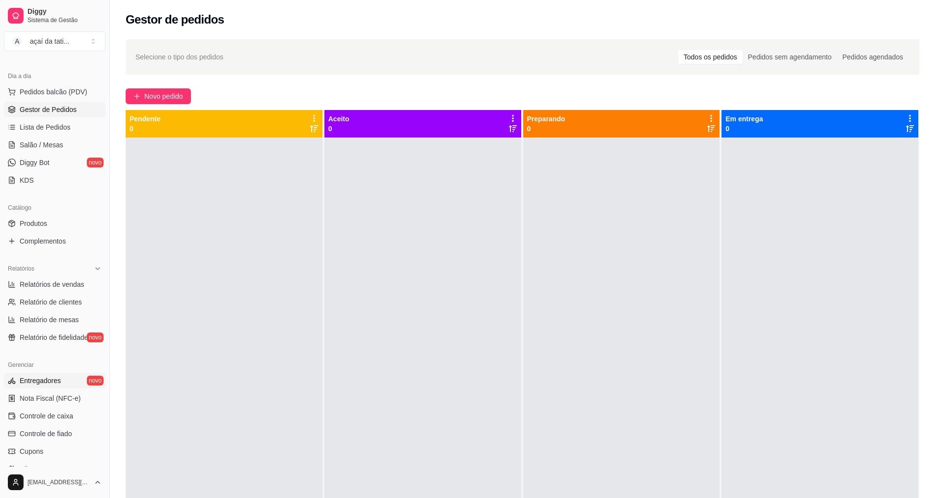
click at [60, 378] on link "Entregadores novo" at bounding box center [55, 381] width 102 height 16
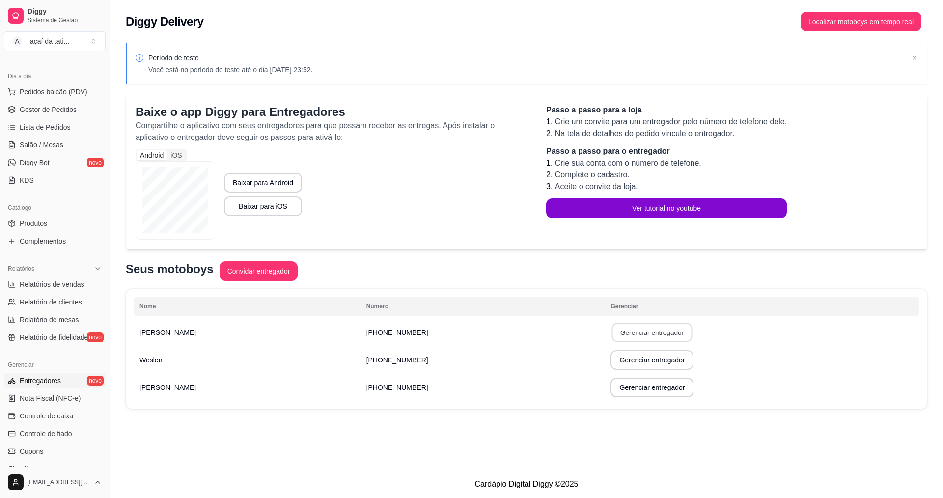
click at [612, 332] on button "Gerenciar entregador" at bounding box center [652, 332] width 81 height 19
select select "30"
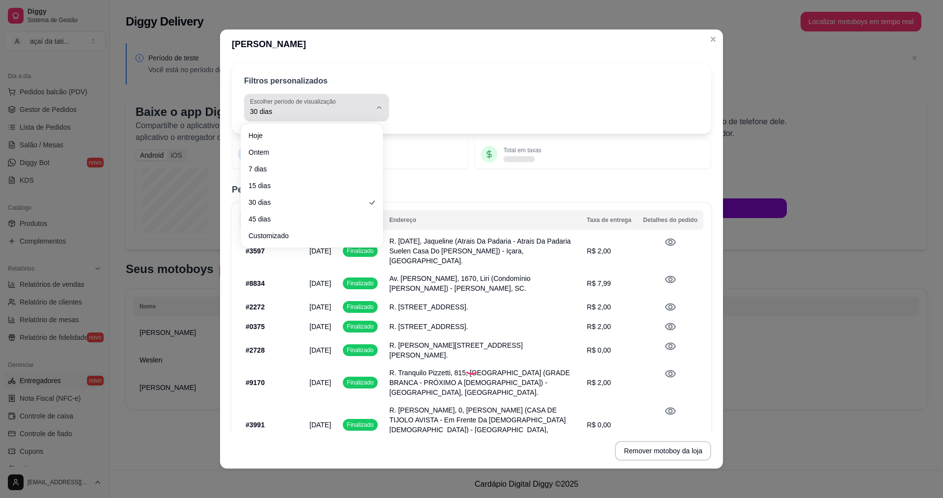
click at [342, 109] on span "30 dias" at bounding box center [310, 112] width 121 height 10
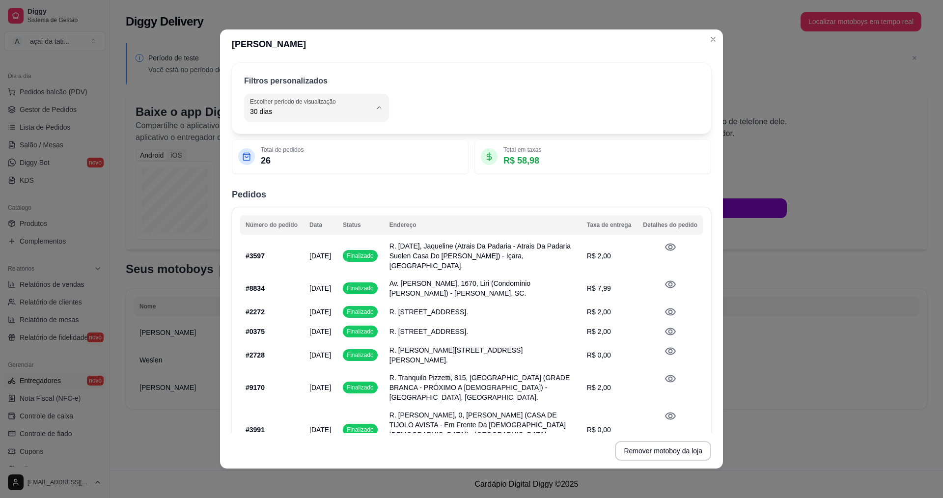
click at [328, 129] on li "Hoje" at bounding box center [311, 135] width 129 height 15
type input "0"
select select "0"
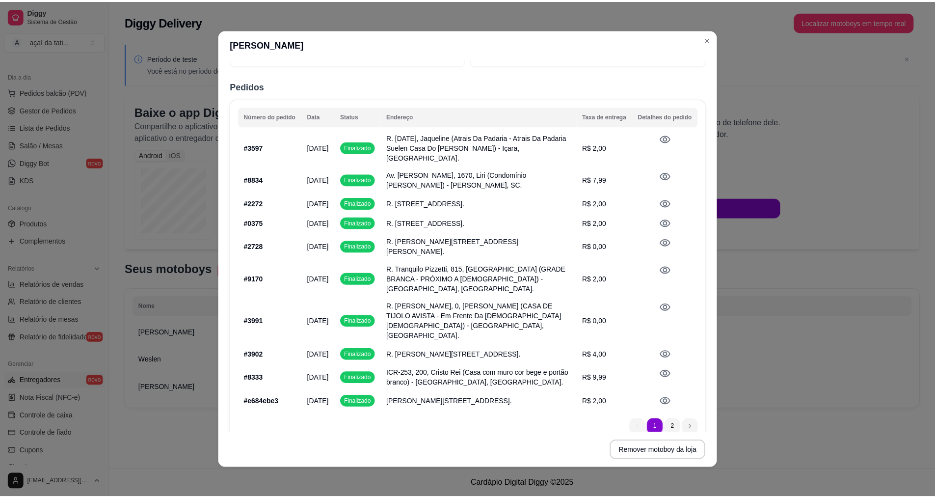
scroll to position [2, 0]
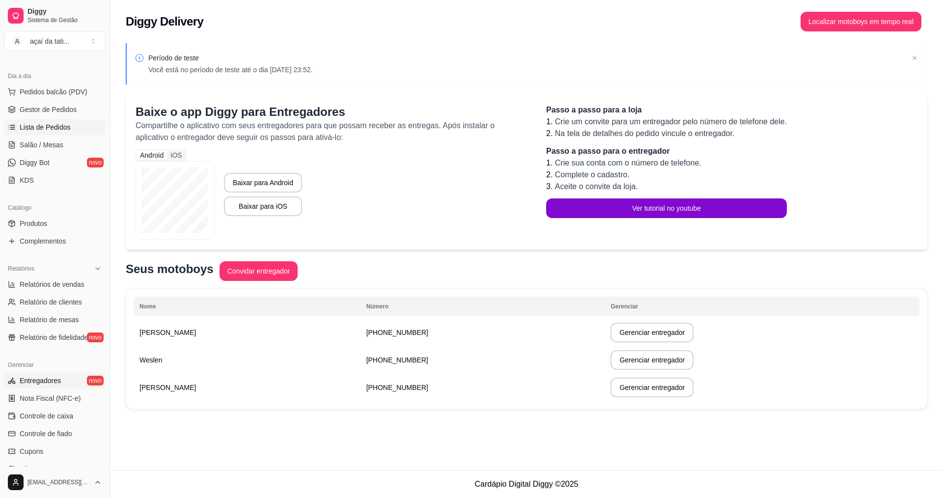
click at [72, 124] on link "Lista de Pedidos" at bounding box center [55, 127] width 102 height 16
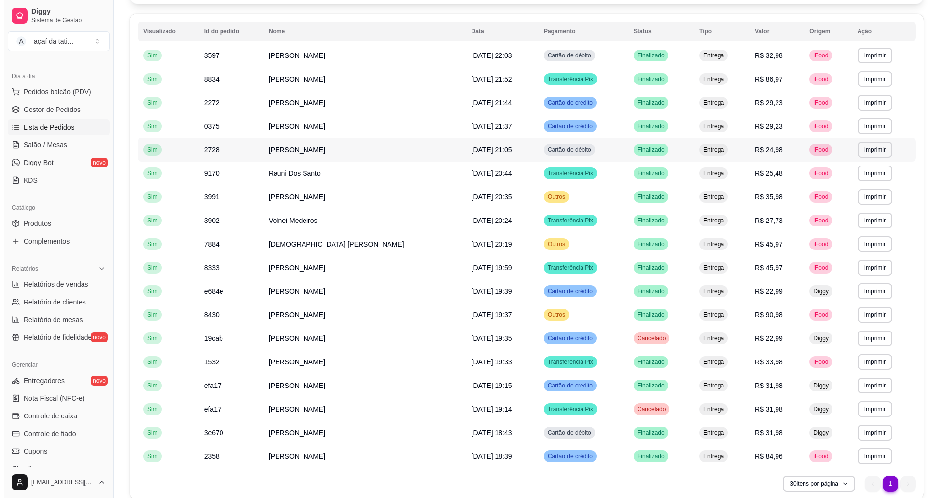
scroll to position [139, 0]
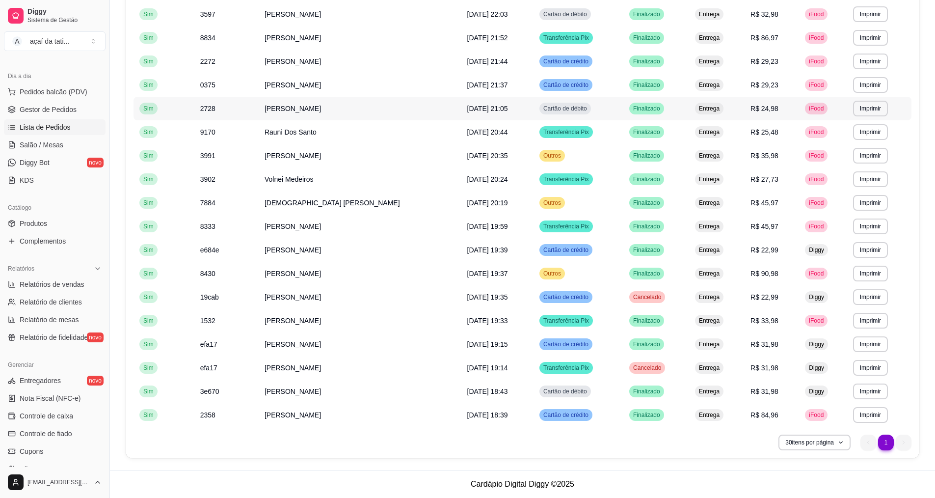
click at [556, 107] on span "Cartão de débito" at bounding box center [565, 109] width 48 height 8
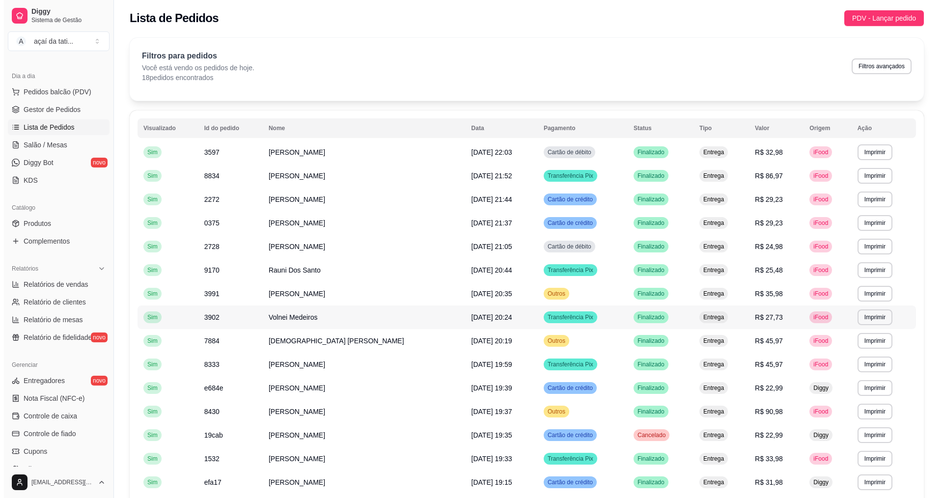
scroll to position [0, 0]
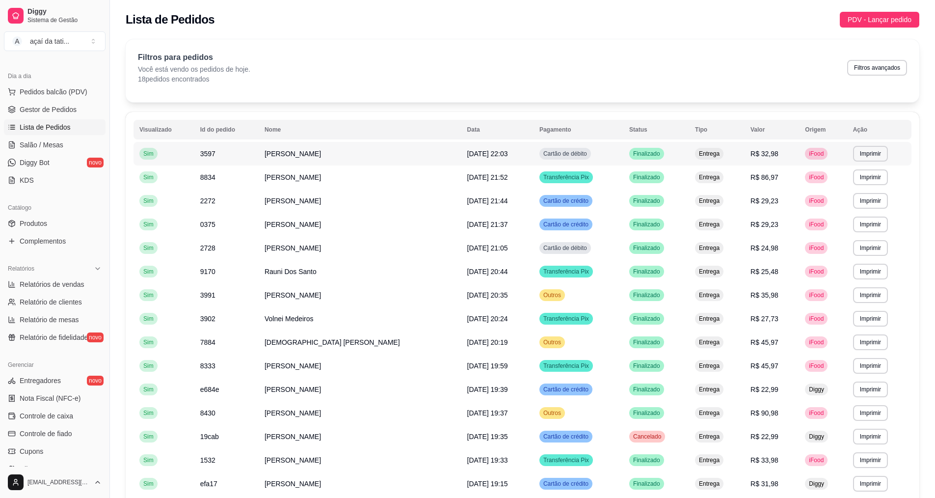
click at [558, 158] on div "Cartão de débito" at bounding box center [565, 154] width 52 height 12
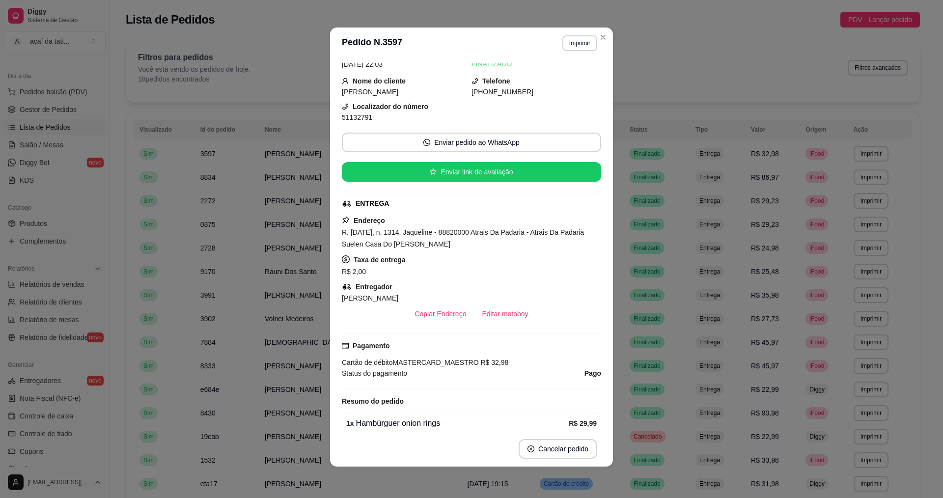
scroll to position [109, 0]
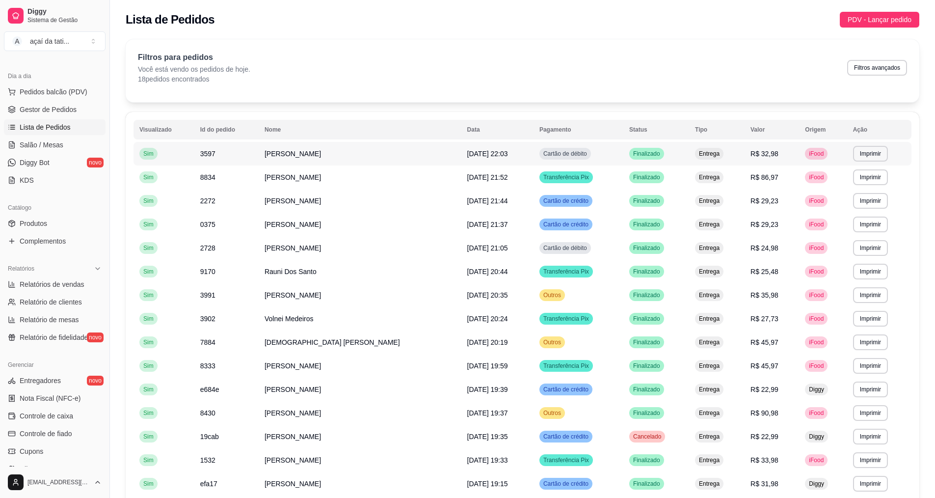
click at [568, 156] on span "Cartão de débito" at bounding box center [565, 154] width 48 height 8
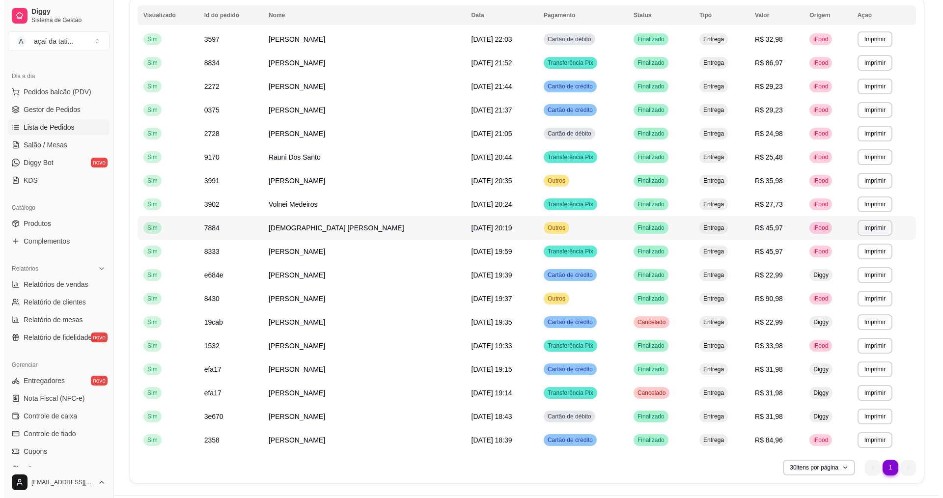
scroll to position [90, 0]
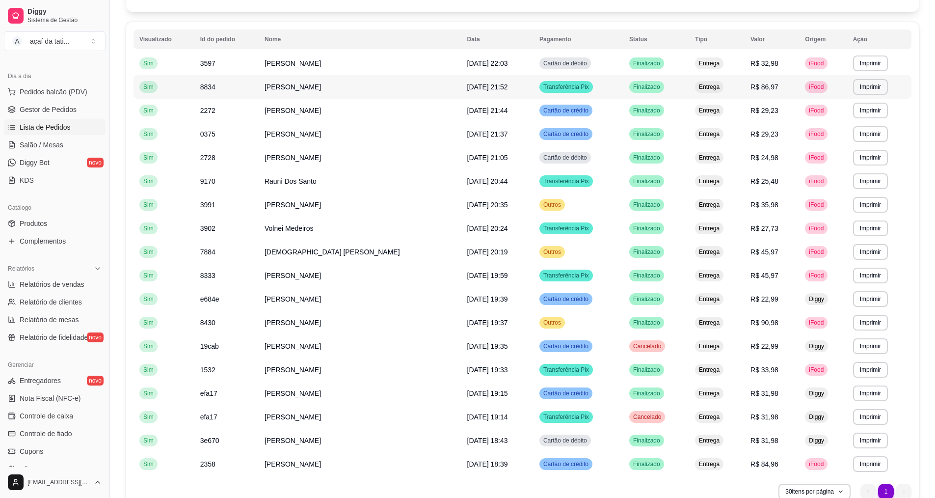
click at [567, 84] on span "Transferência Pix" at bounding box center [566, 87] width 50 height 8
click at [551, 442] on span "Cartão de débito" at bounding box center [565, 440] width 48 height 8
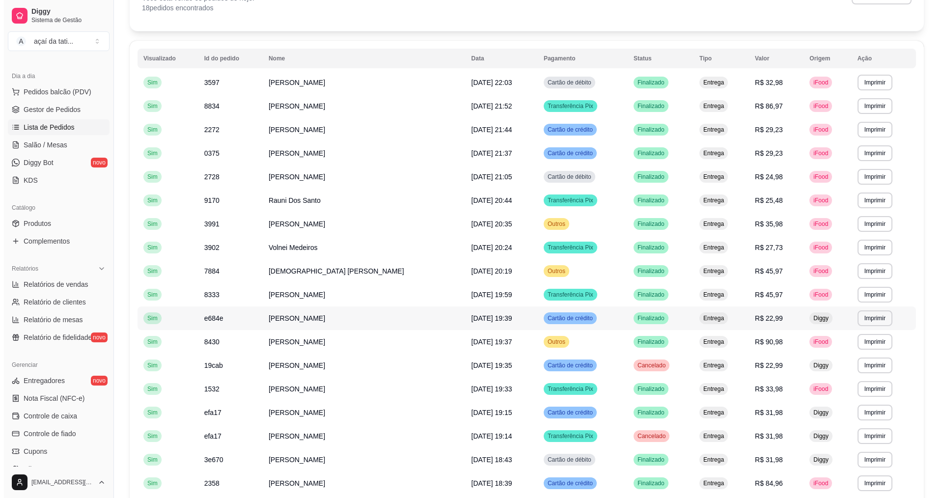
scroll to position [0, 0]
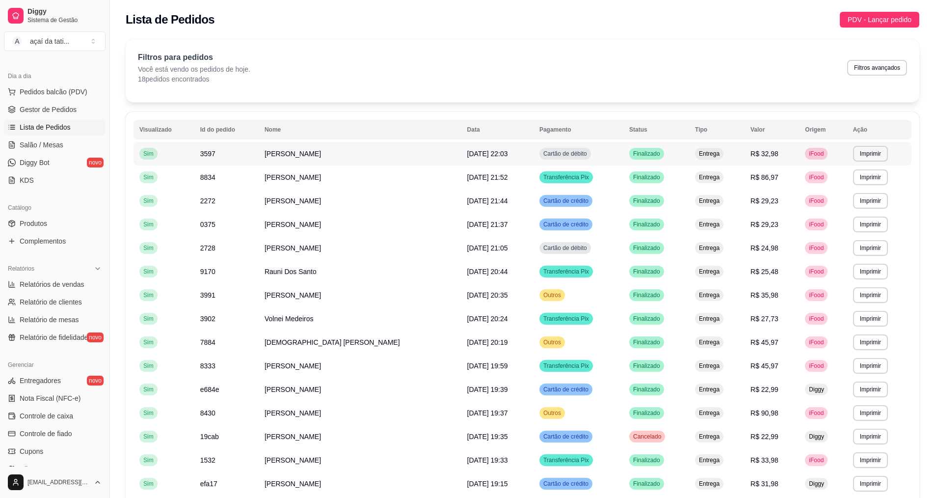
click at [550, 158] on div "Cartão de débito" at bounding box center [565, 154] width 52 height 12
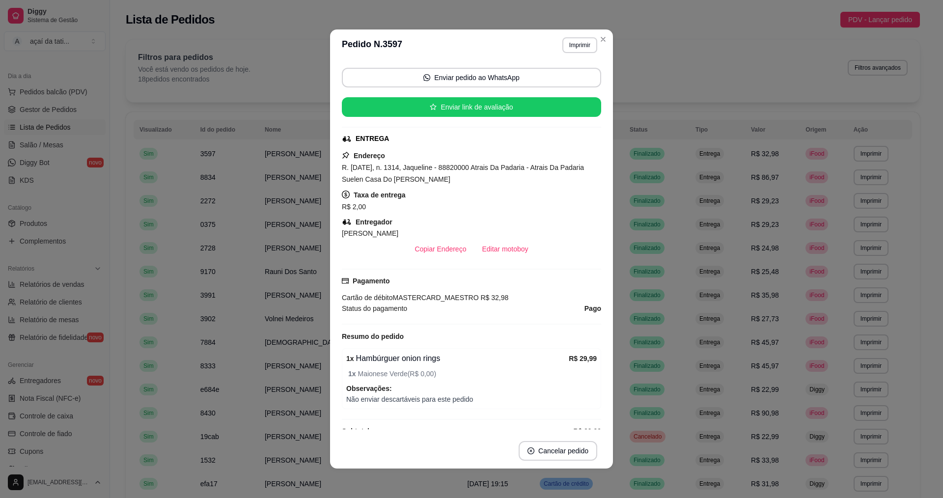
scroll to position [109, 0]
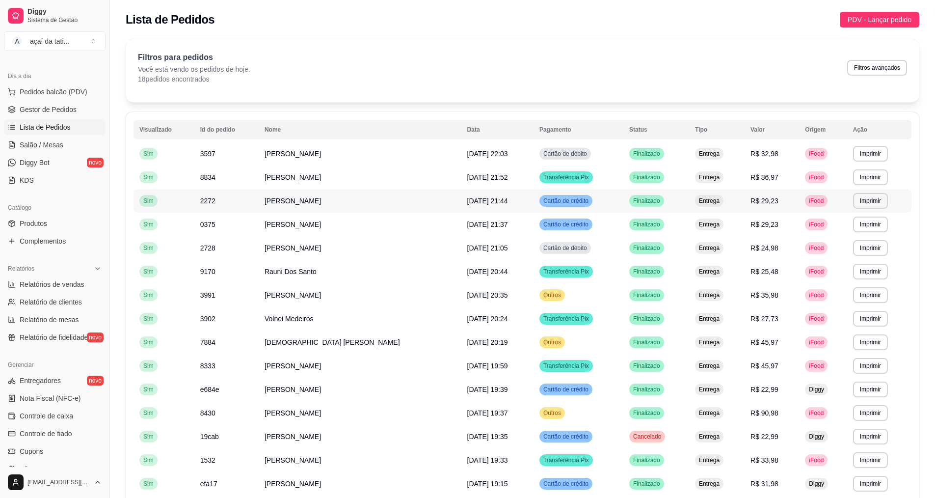
click at [552, 199] on span "Cartão de crédito" at bounding box center [565, 201] width 49 height 8
click at [550, 200] on span "Cartão de crédito" at bounding box center [565, 201] width 49 height 8
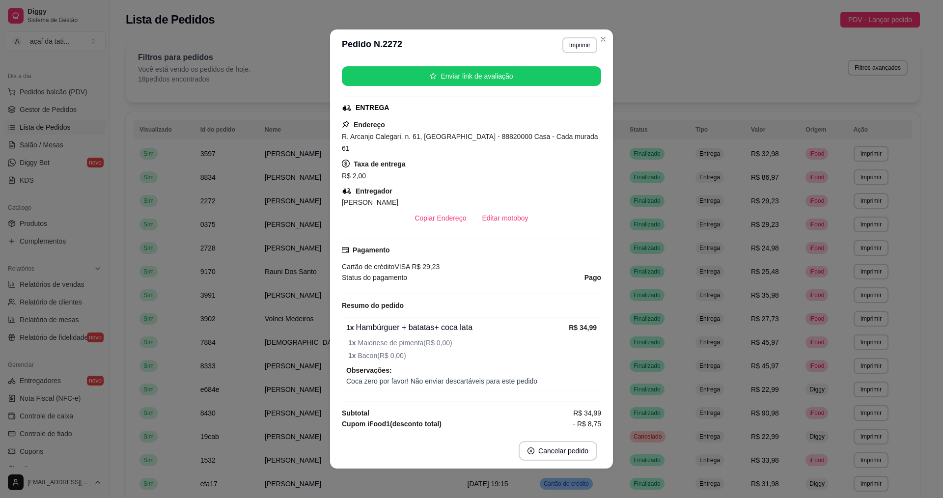
scroll to position [147, 0]
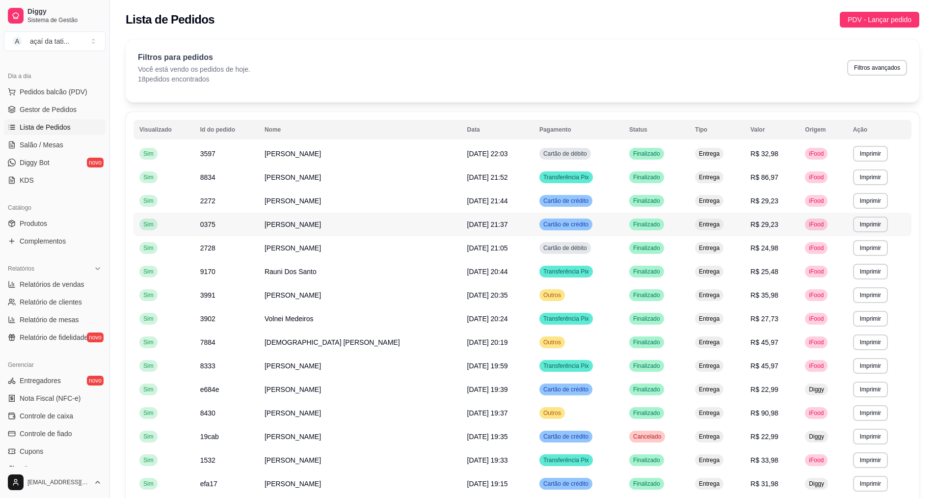
click at [546, 223] on span "Cartão de crédito" at bounding box center [565, 224] width 49 height 8
click at [559, 247] on span "Cartão de débito" at bounding box center [565, 248] width 48 height 8
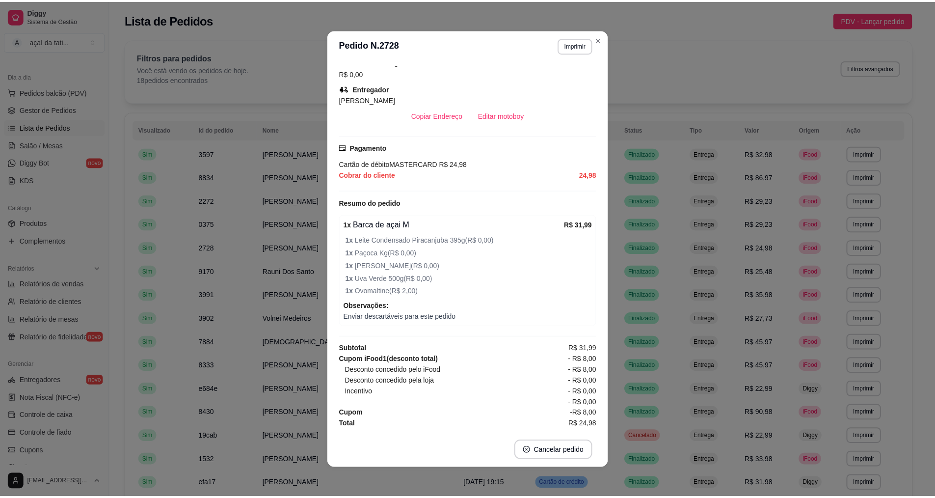
scroll to position [214, 0]
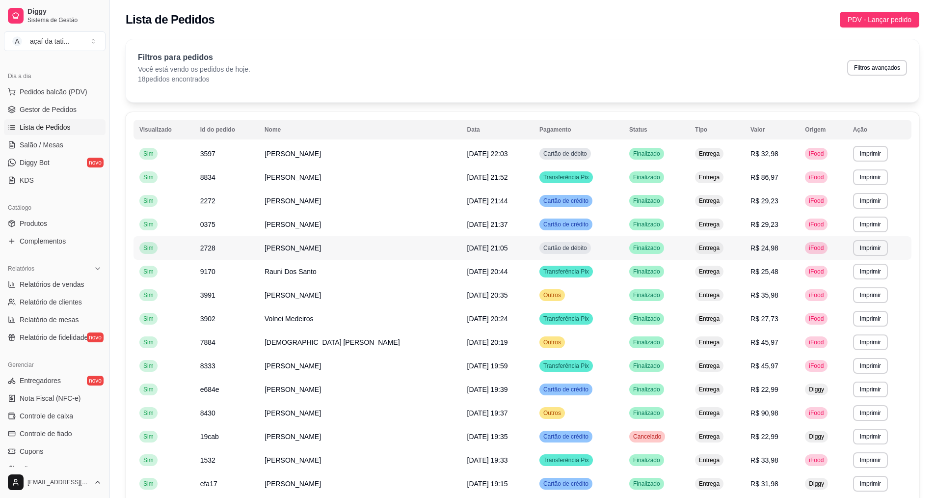
click at [555, 252] on div "Cartão de débito" at bounding box center [565, 248] width 52 height 12
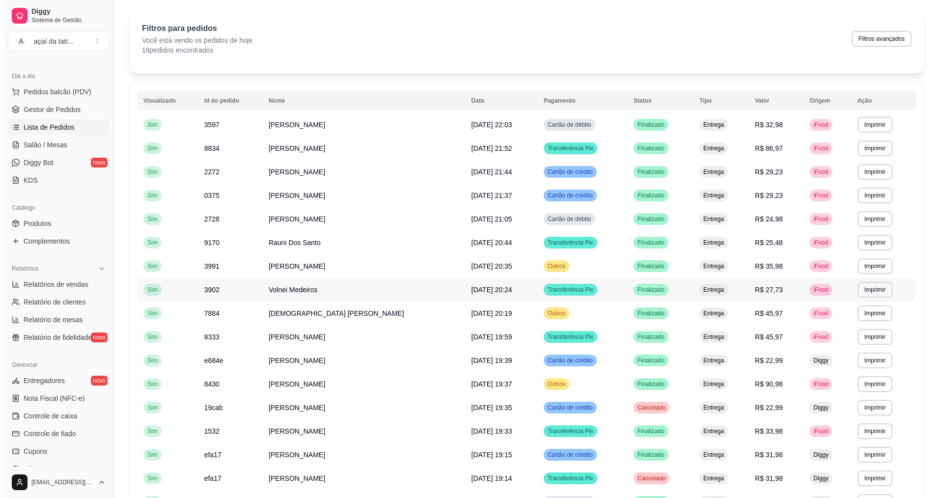
scroll to position [49, 0]
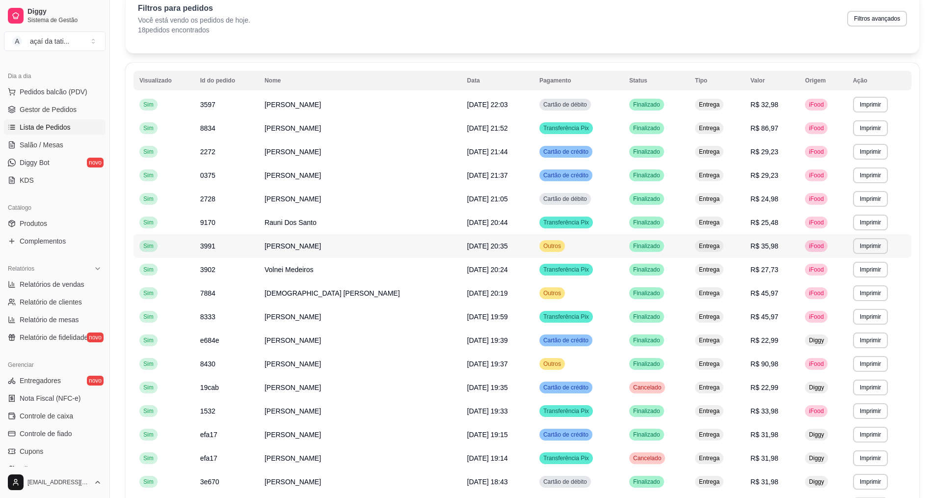
click at [541, 243] on span "Outros" at bounding box center [552, 246] width 22 height 8
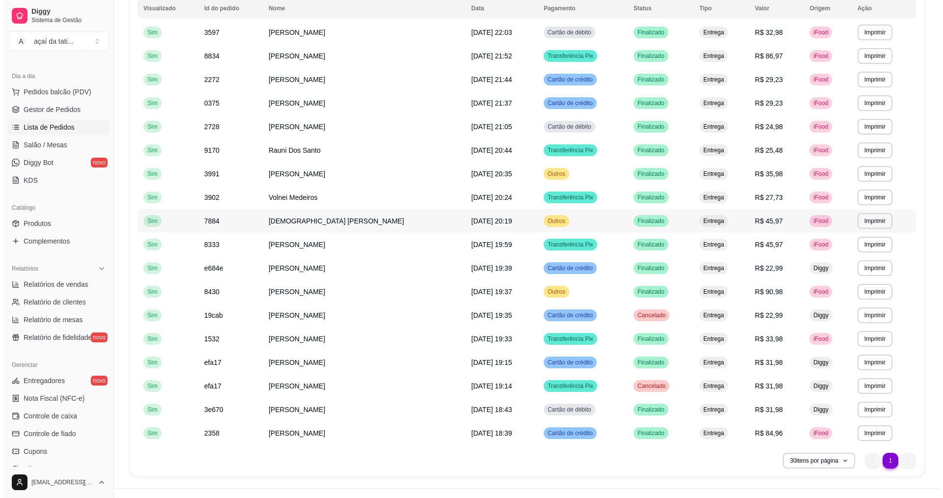
scroll to position [139, 0]
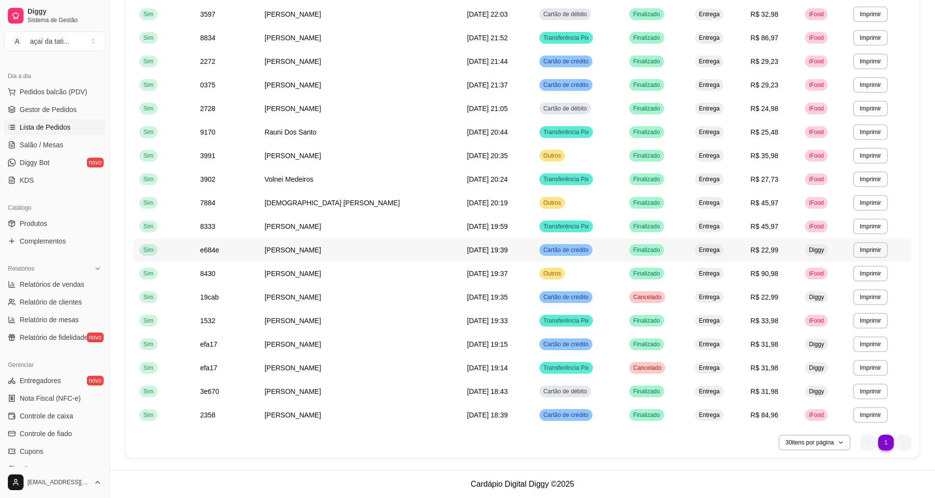
click at [554, 252] on span "Cartão de crédito" at bounding box center [565, 250] width 49 height 8
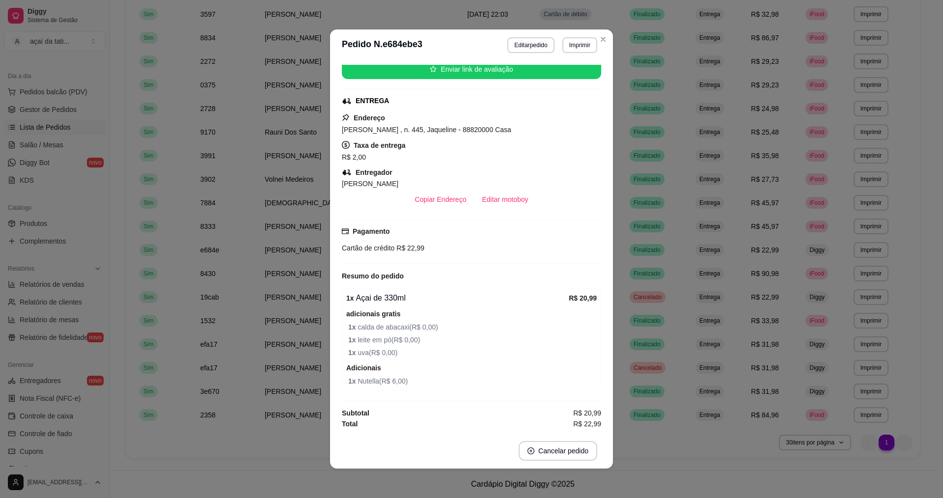
scroll to position [2, 0]
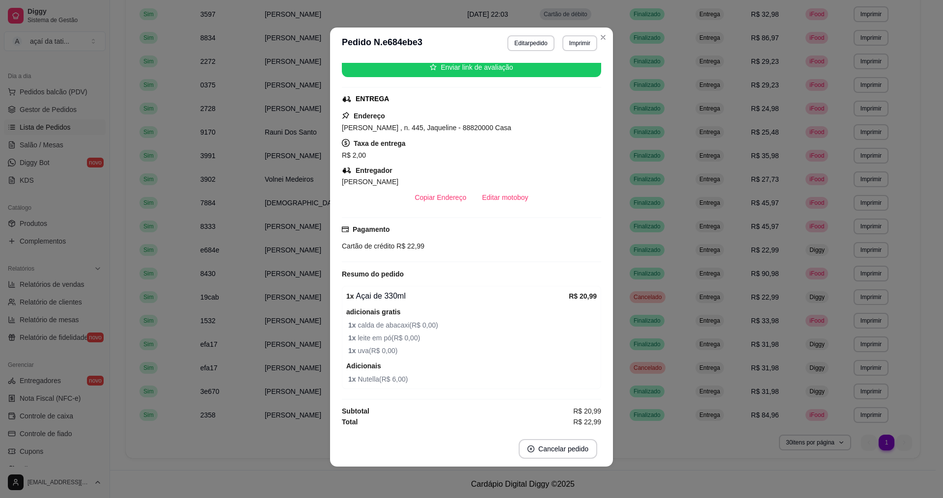
click at [605, 261] on div "Horário do pedido [DATE] 19:39 Status do pedido FINALIZADO Nome do cliente [PER…" at bounding box center [471, 245] width 283 height 372
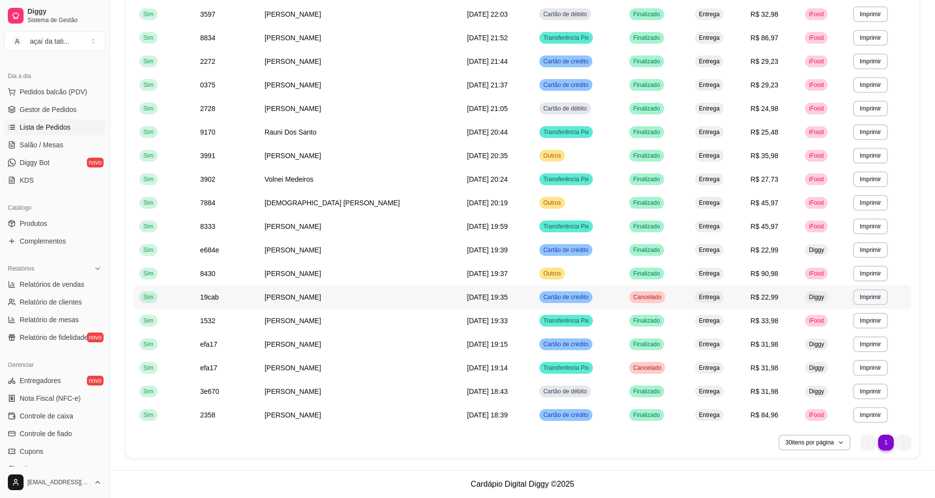
click at [543, 295] on span "Cartão de crédito" at bounding box center [565, 297] width 49 height 8
click at [557, 344] on span "Cartão de crédito" at bounding box center [565, 344] width 49 height 8
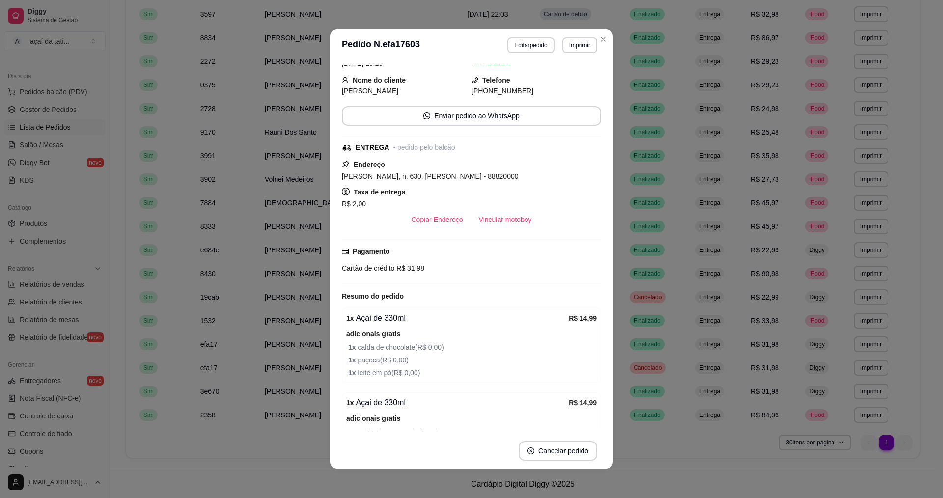
scroll to position [17, 0]
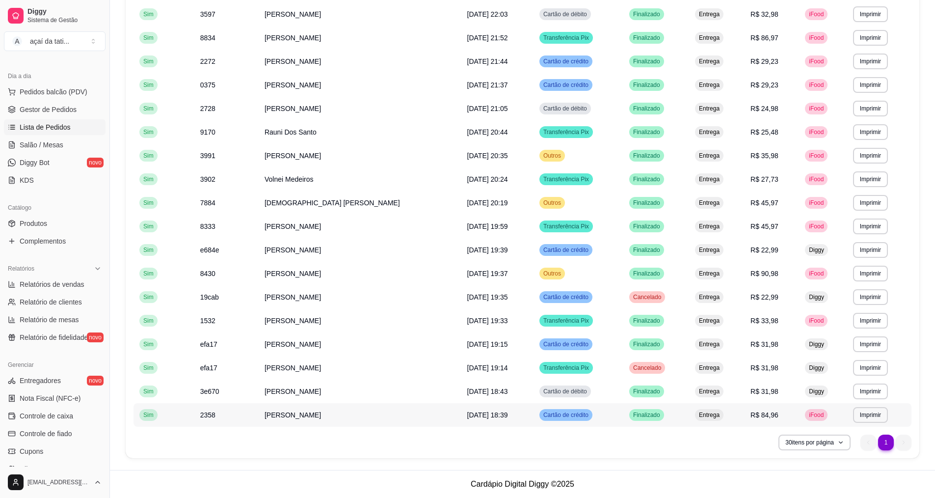
click at [566, 413] on span "Cartão de crédito" at bounding box center [565, 415] width 49 height 8
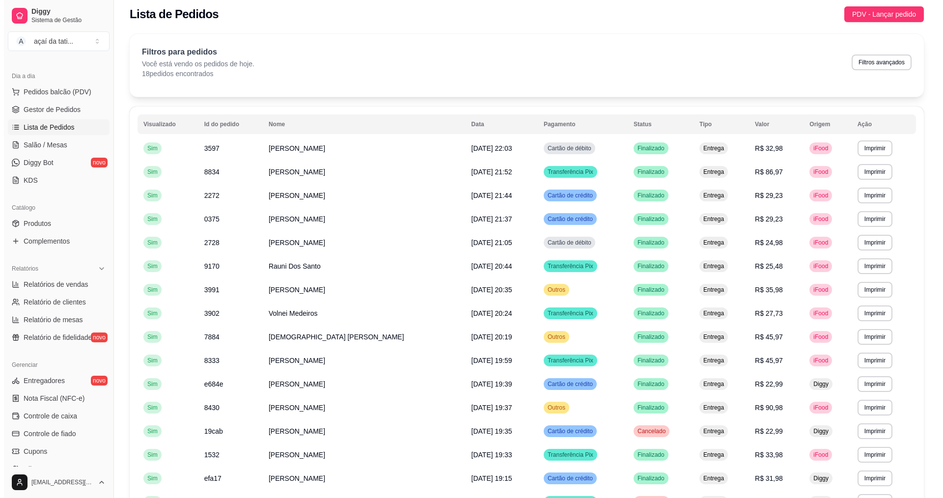
scroll to position [0, 0]
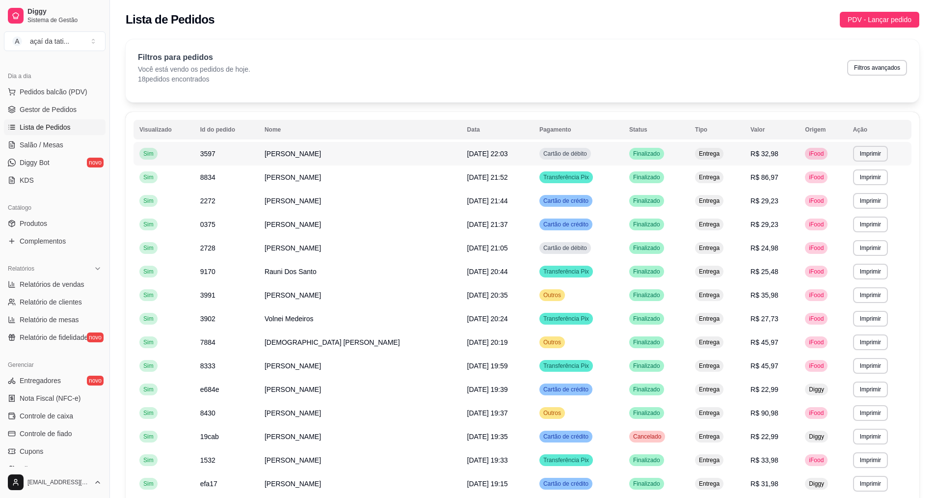
click at [563, 157] on span "Cartão de débito" at bounding box center [565, 154] width 48 height 8
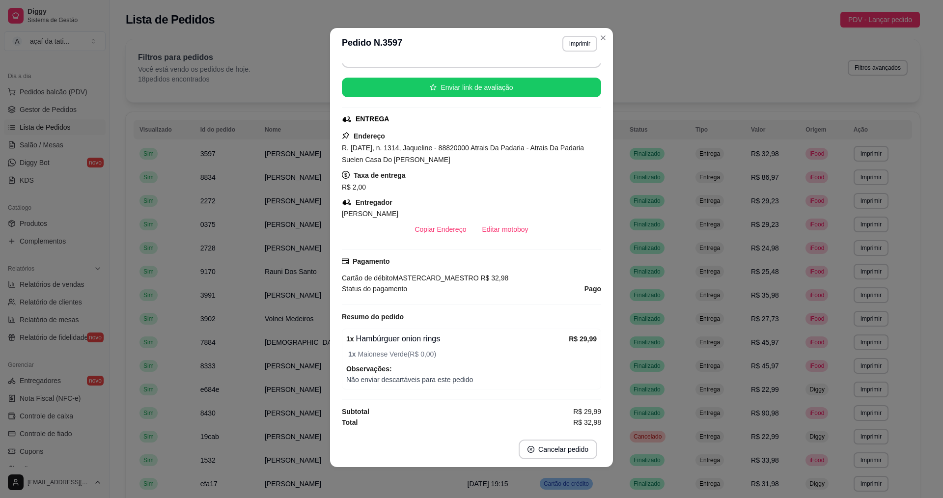
scroll to position [2, 0]
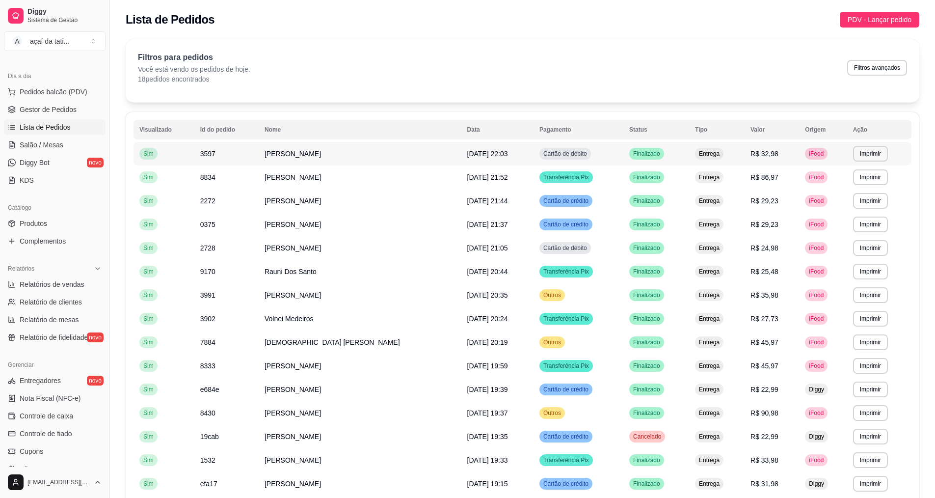
click at [554, 158] on div "Cartão de débito" at bounding box center [565, 154] width 52 height 12
click at [564, 201] on span "Cartão de crédito" at bounding box center [565, 201] width 49 height 8
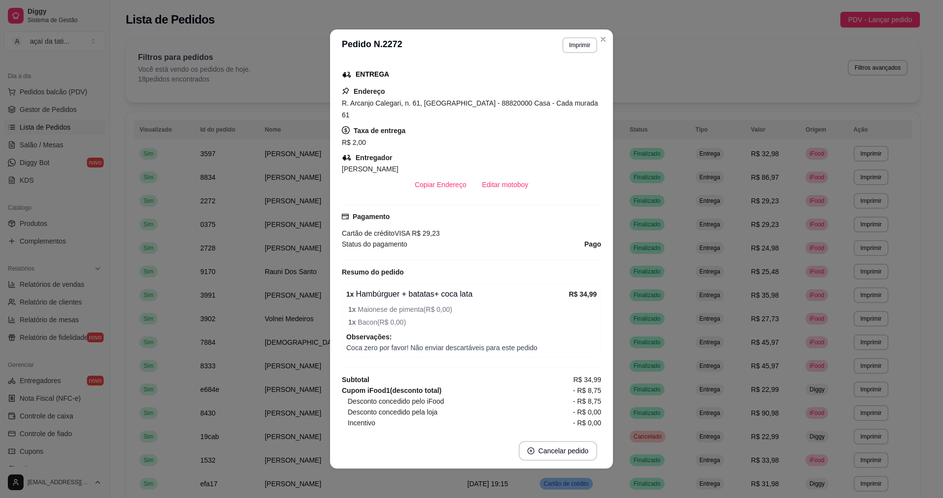
scroll to position [175, 0]
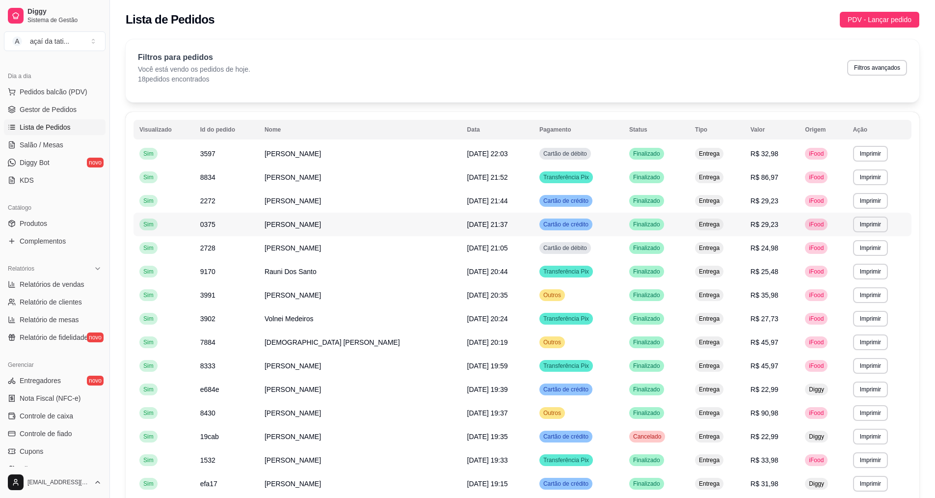
click at [564, 224] on span "Cartão de crédito" at bounding box center [565, 224] width 49 height 8
click at [566, 249] on span "Cartão de débito" at bounding box center [565, 248] width 48 height 8
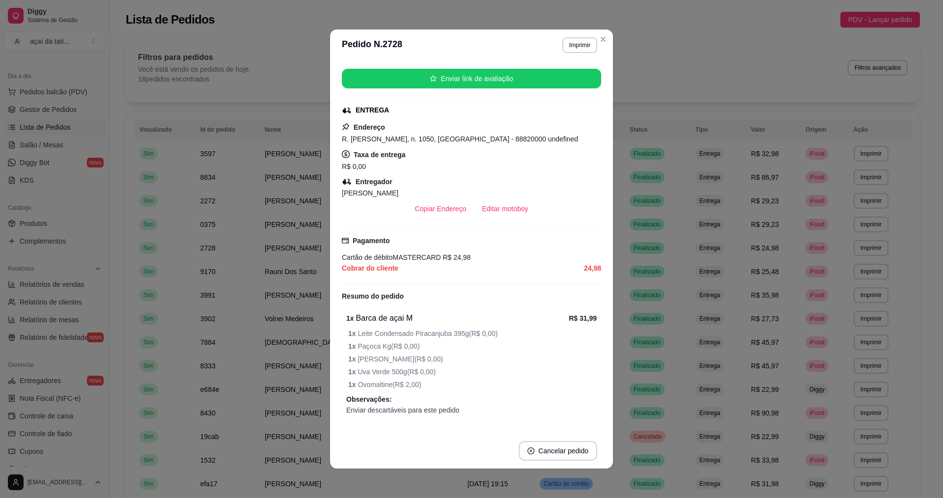
scroll to position [196, 0]
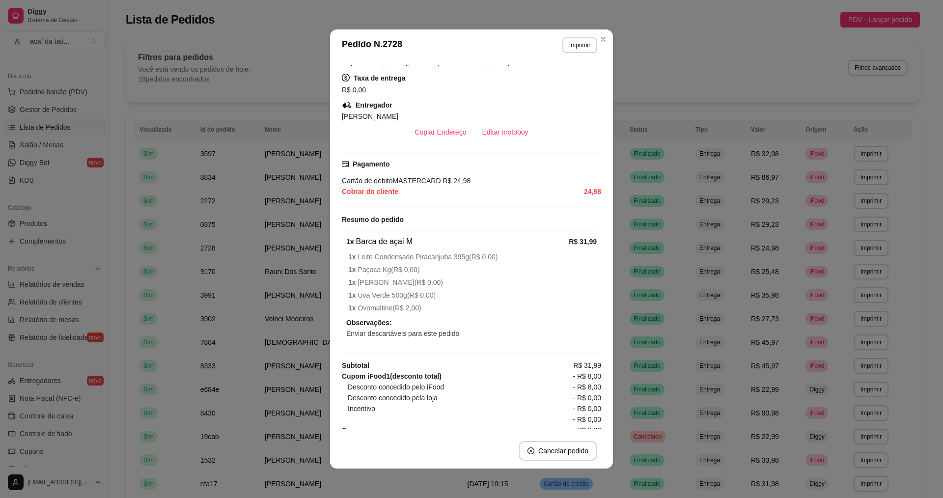
click at [601, 219] on div "Horário do pedido [DATE] 21:05 Status do pedido FINALIZADO Nome do cliente Kero…" at bounding box center [471, 247] width 283 height 372
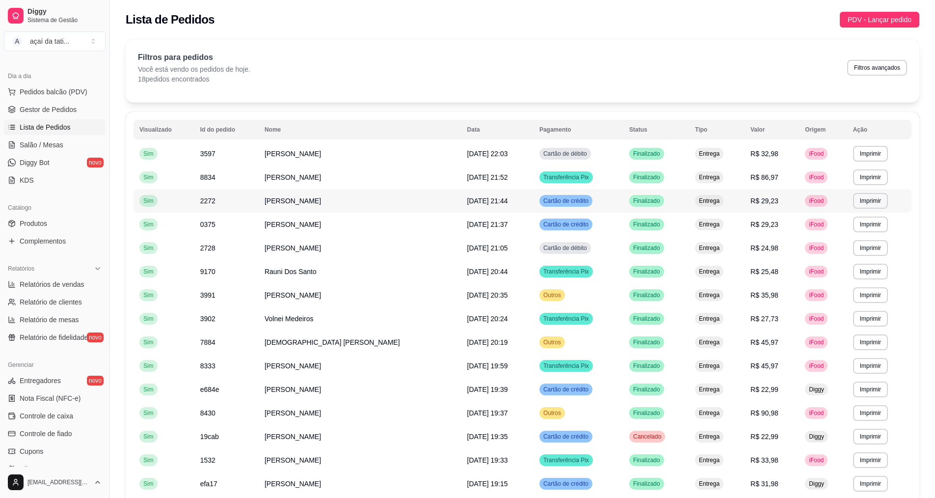
click at [556, 201] on span "Cartão de crédito" at bounding box center [565, 201] width 49 height 8
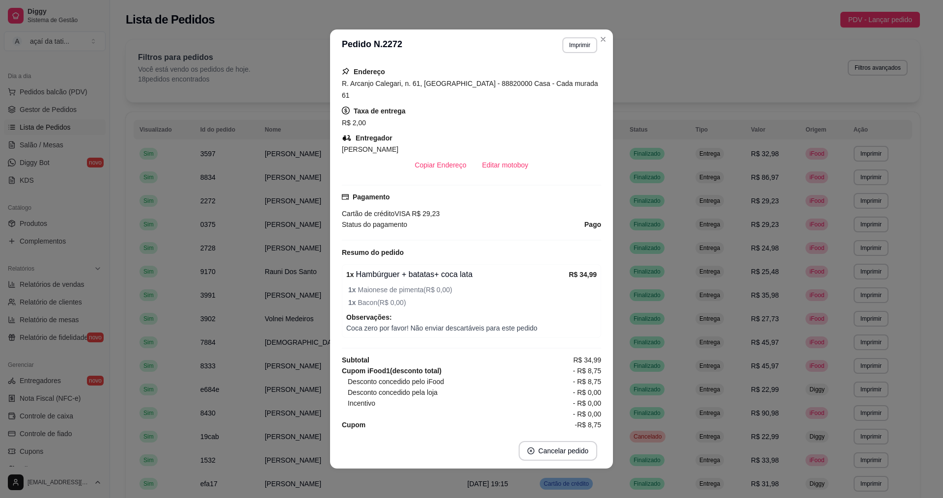
scroll to position [2, 0]
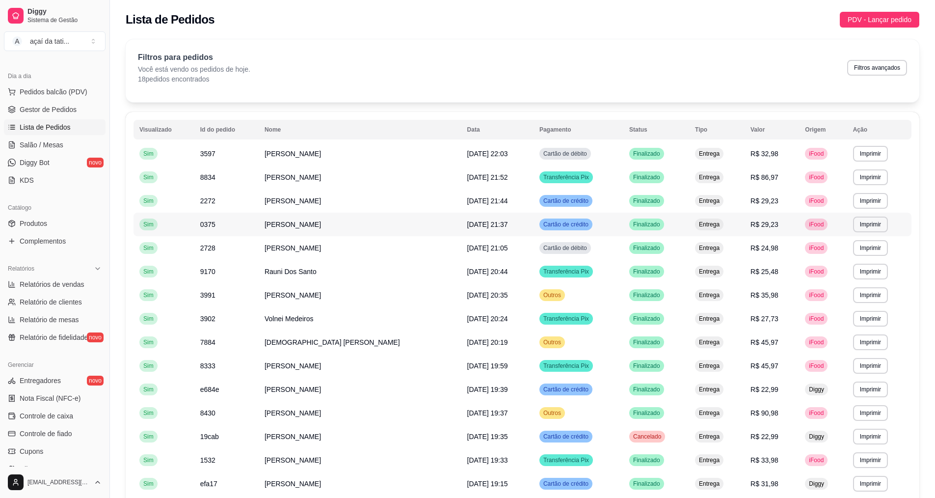
click at [556, 225] on span "Cartão de crédito" at bounding box center [565, 224] width 49 height 8
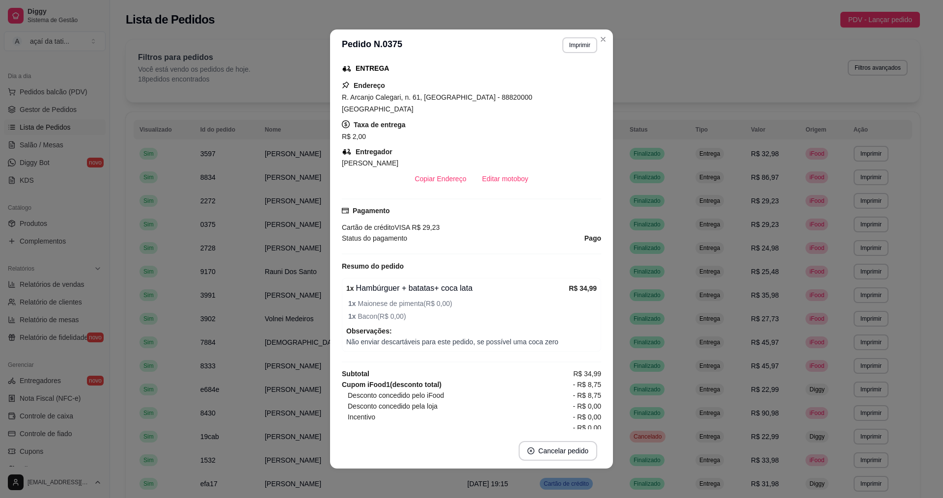
scroll to position [175, 0]
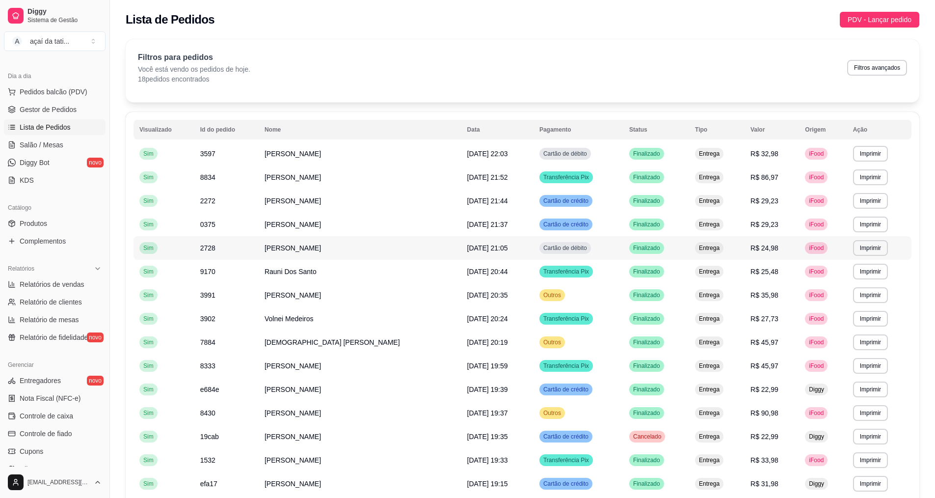
click at [560, 252] on div "Cartão de débito" at bounding box center [565, 248] width 52 height 12
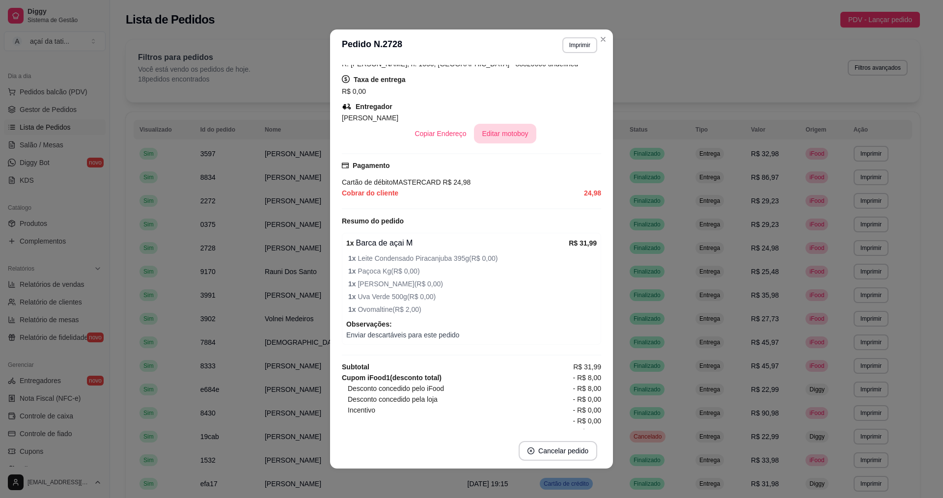
scroll to position [214, 0]
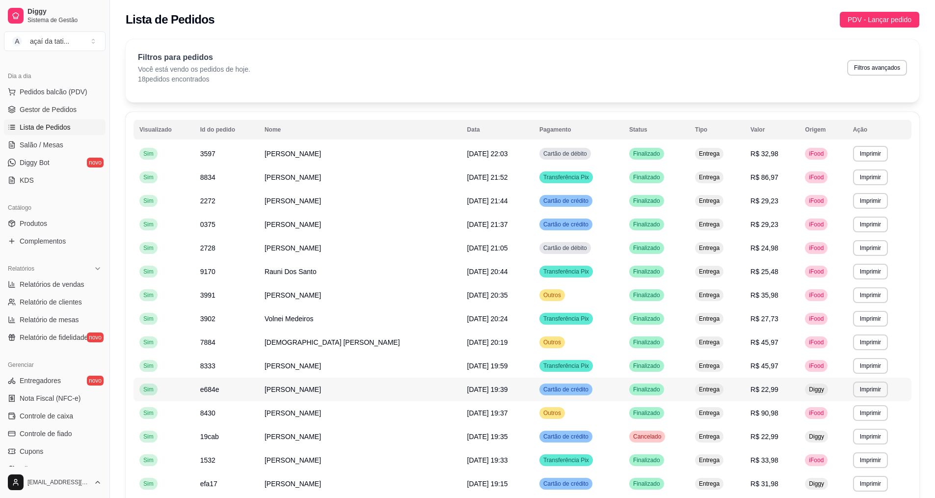
click at [557, 387] on span "Cartão de crédito" at bounding box center [565, 389] width 49 height 8
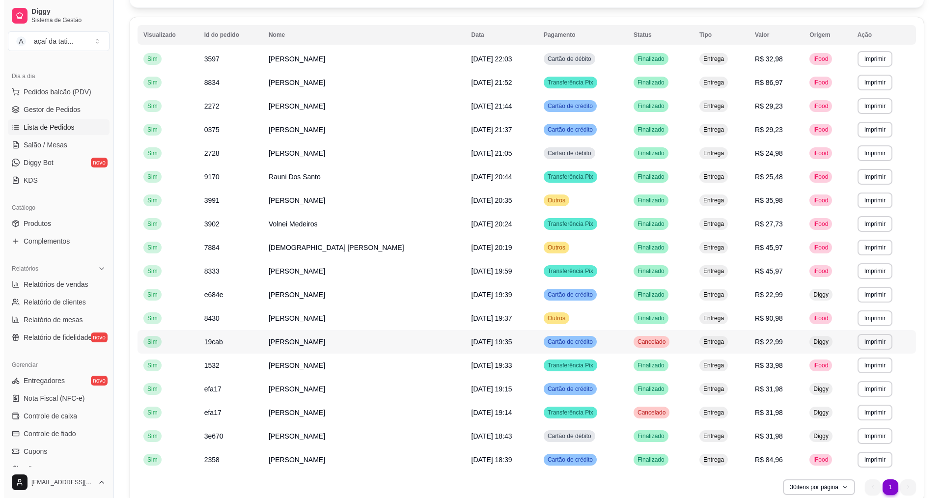
scroll to position [98, 0]
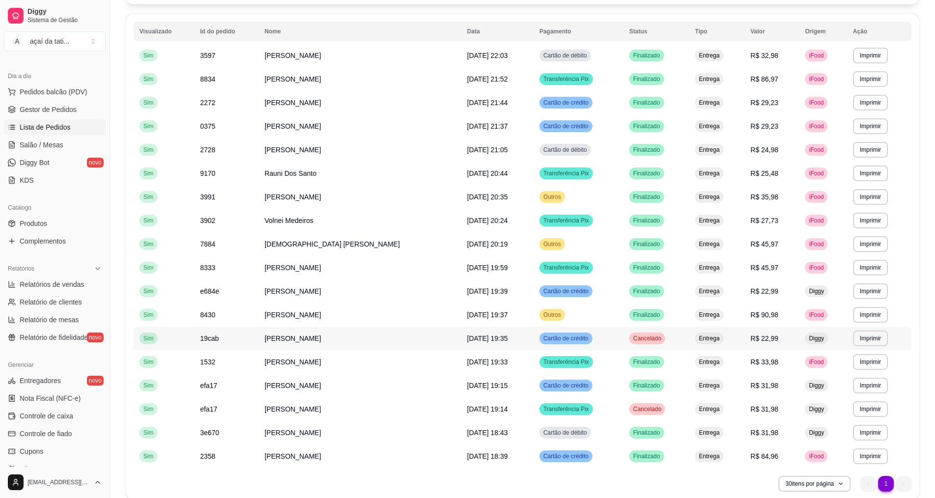
click at [550, 338] on span "Cartão de crédito" at bounding box center [565, 338] width 49 height 8
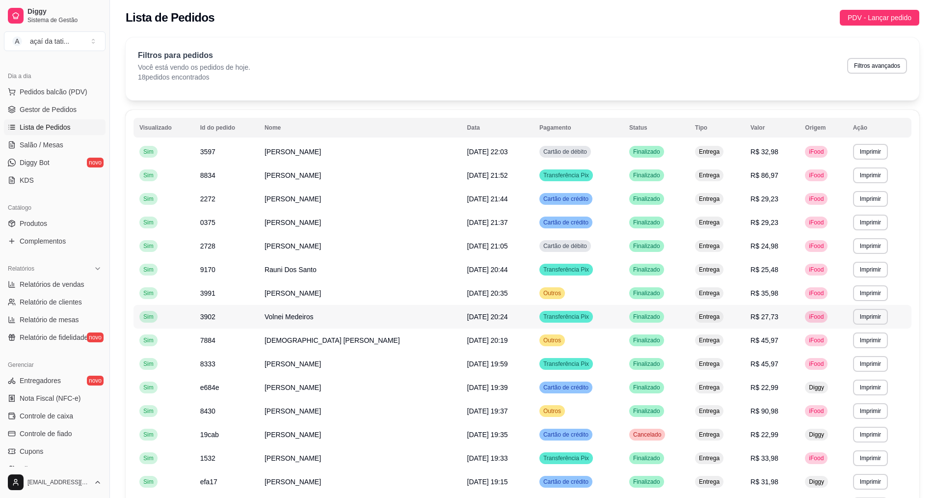
scroll to position [0, 0]
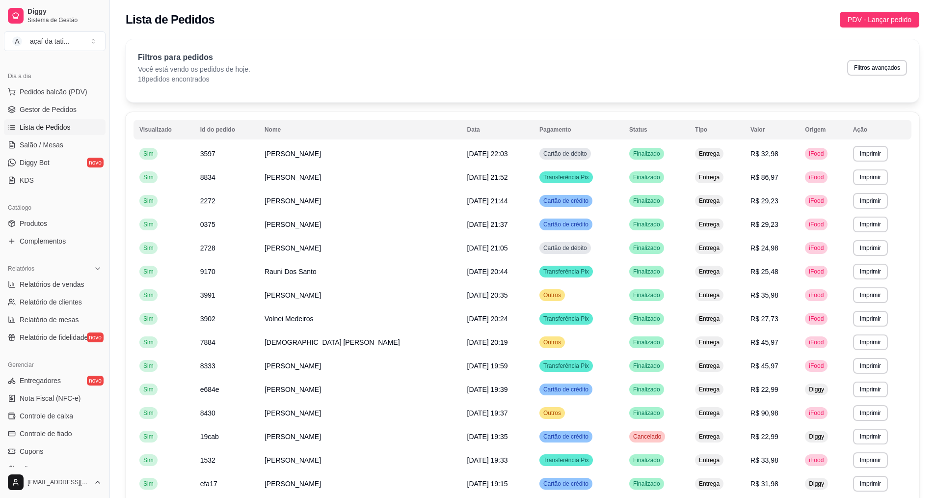
click at [674, 87] on div "Filtros para pedidos Você está vendo os pedidos de hoje. 18 pedidos encontrados…" at bounding box center [523, 70] width 794 height 63
click at [547, 251] on span "Cartão de débito" at bounding box center [565, 248] width 48 height 8
click at [472, 237] on td "[DATE] 21:05" at bounding box center [497, 248] width 72 height 24
click at [552, 246] on span "Cartão de débito" at bounding box center [565, 248] width 48 height 8
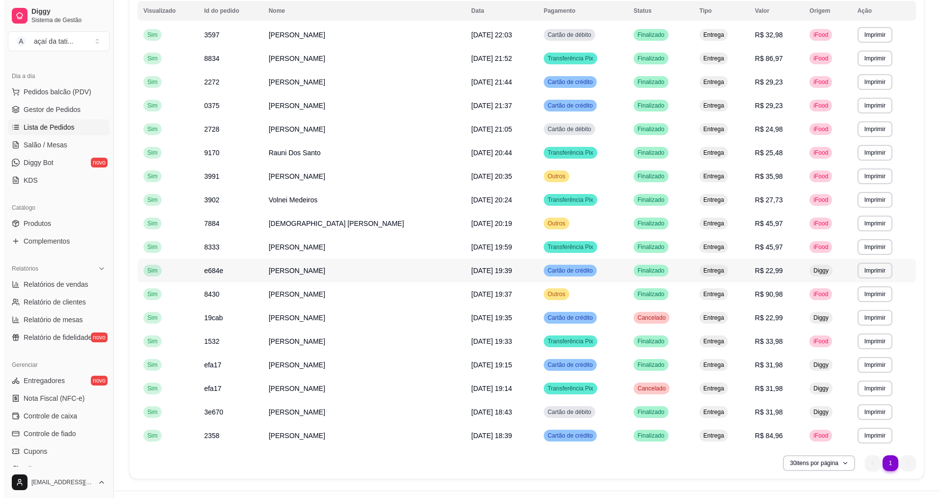
scroll to position [139, 0]
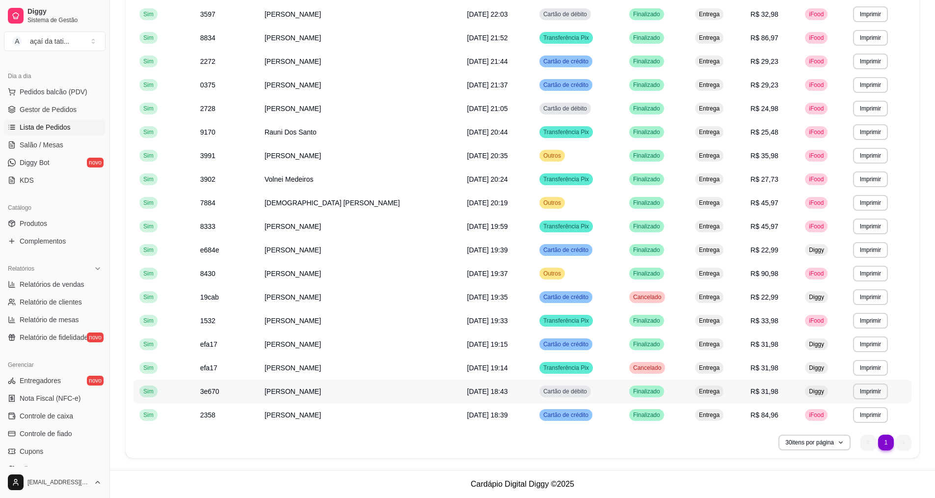
click at [813, 390] on span "Diggy" at bounding box center [816, 391] width 19 height 8
click at [816, 365] on span "Diggy" at bounding box center [816, 368] width 19 height 8
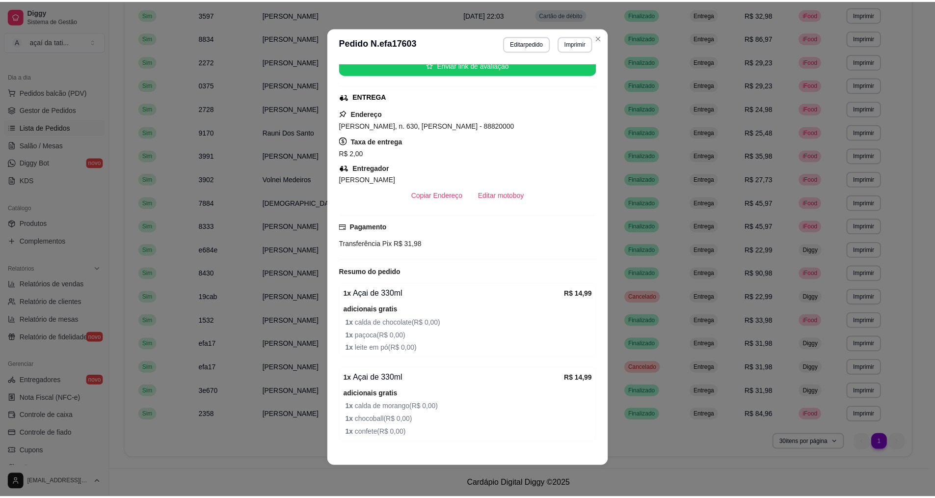
scroll to position [147, 0]
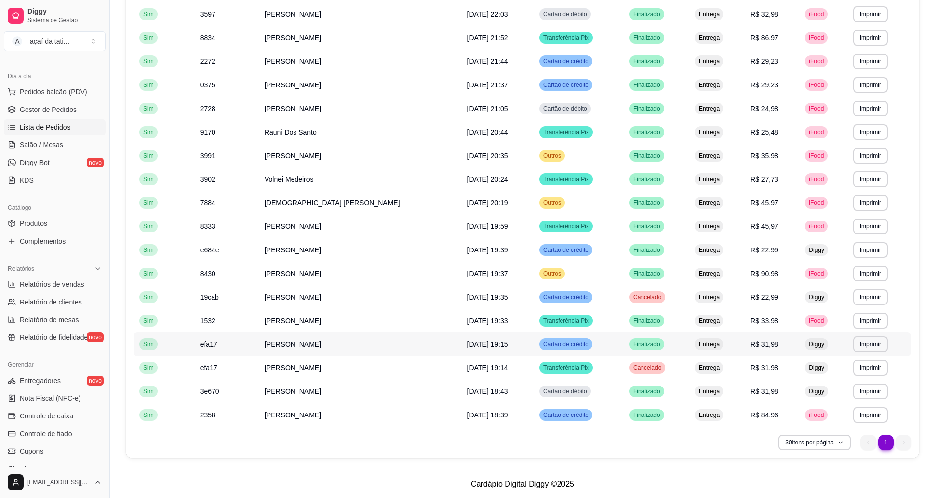
click at [807, 341] on span "Diggy" at bounding box center [816, 344] width 19 height 8
click at [807, 297] on span "Diggy" at bounding box center [816, 297] width 19 height 8
click at [808, 249] on span "Diggy" at bounding box center [816, 250] width 19 height 8
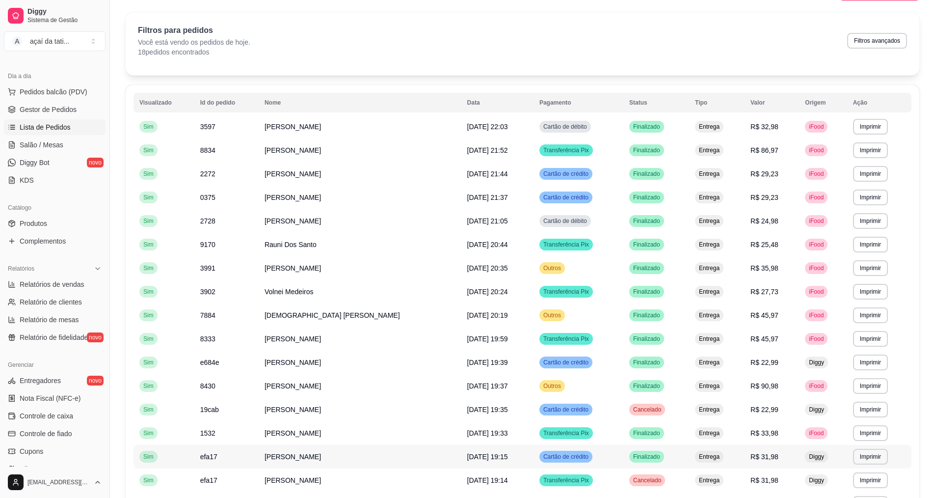
scroll to position [0, 0]
